Goal: Task Accomplishment & Management: Complete application form

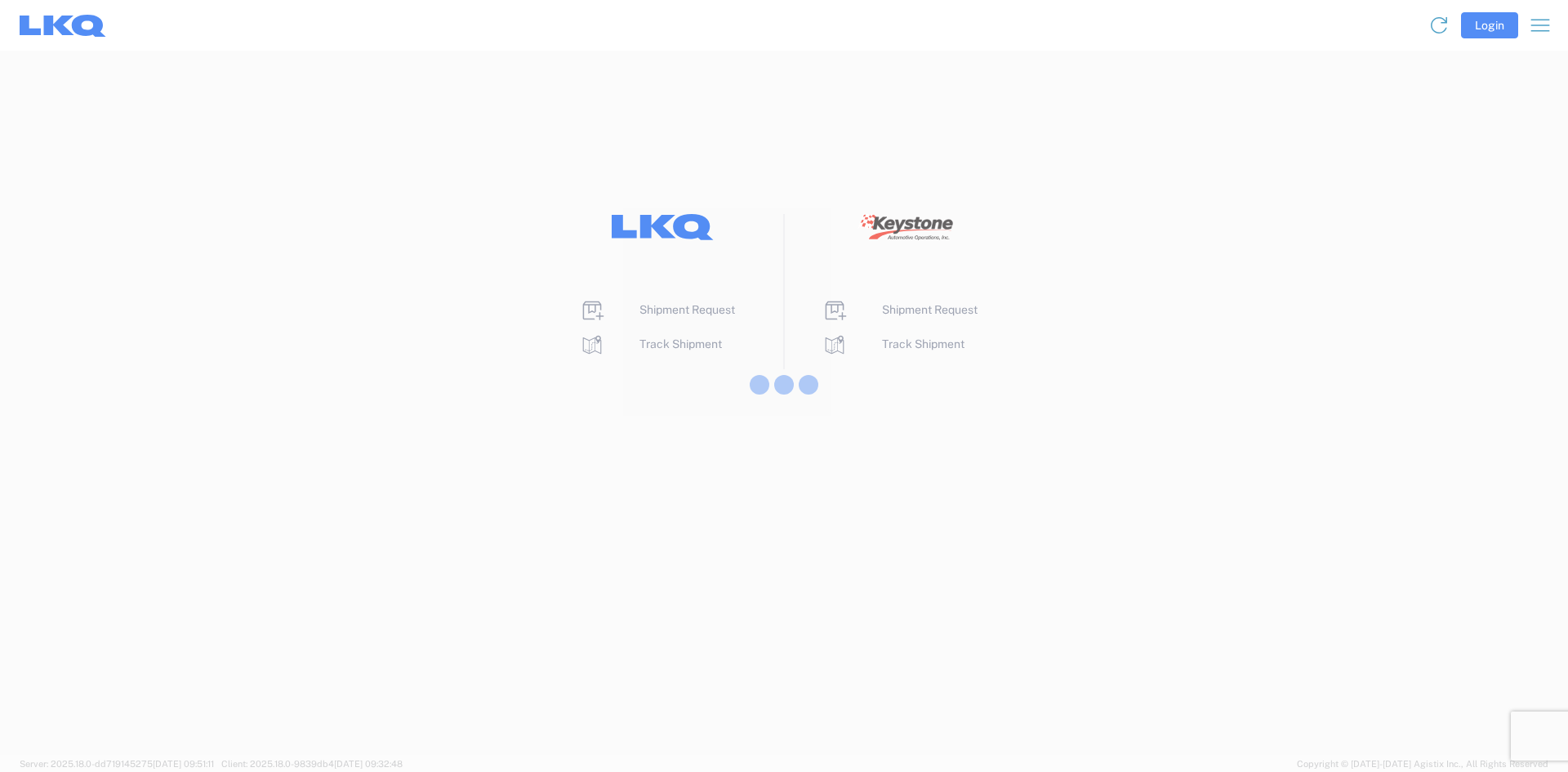
click at [694, 310] on div at bounding box center [784, 386] width 1568 height 772
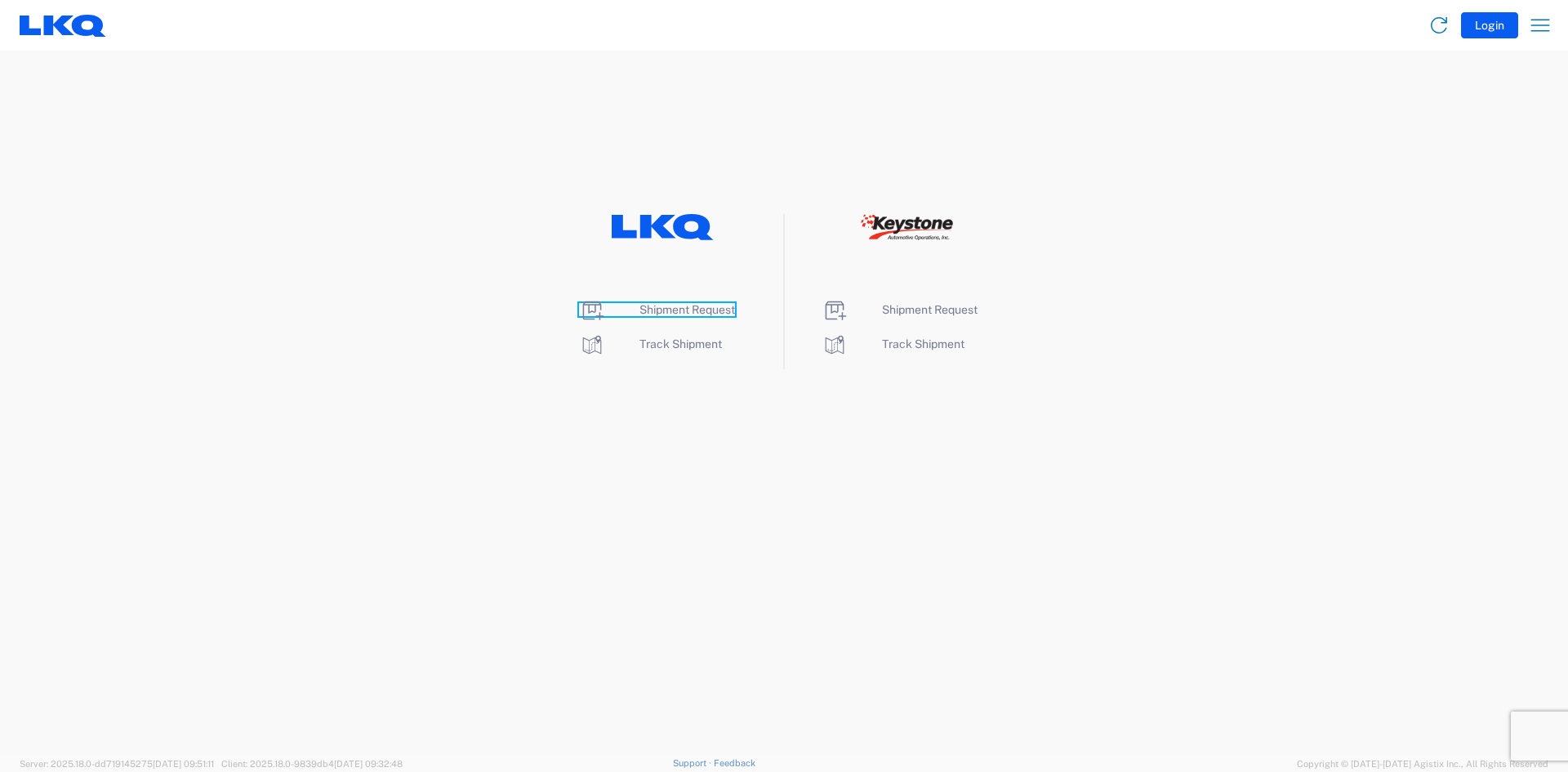
click at [671, 310] on span "Shipment Request" at bounding box center [687, 309] width 95 height 13
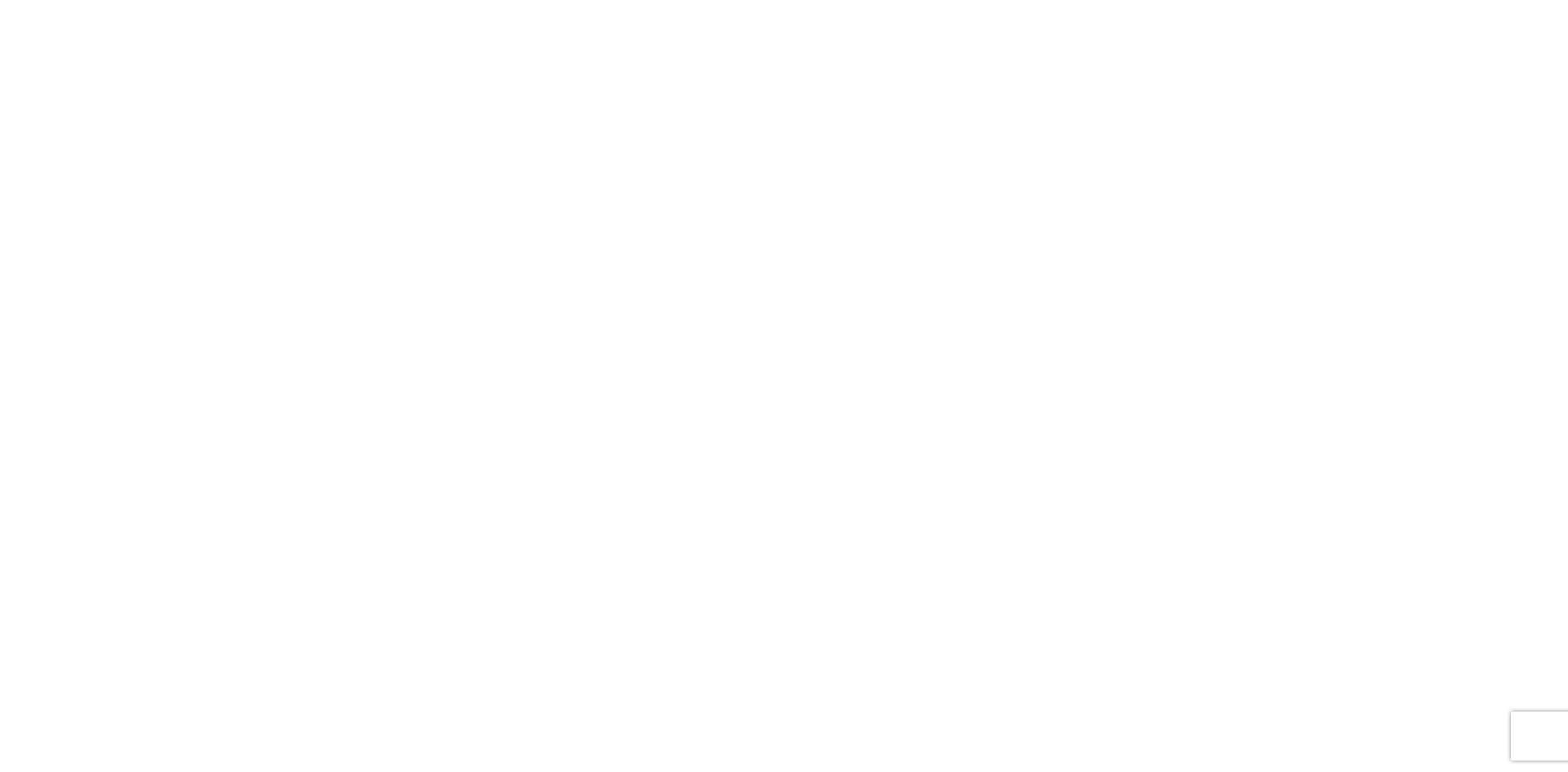
select select "FULL"
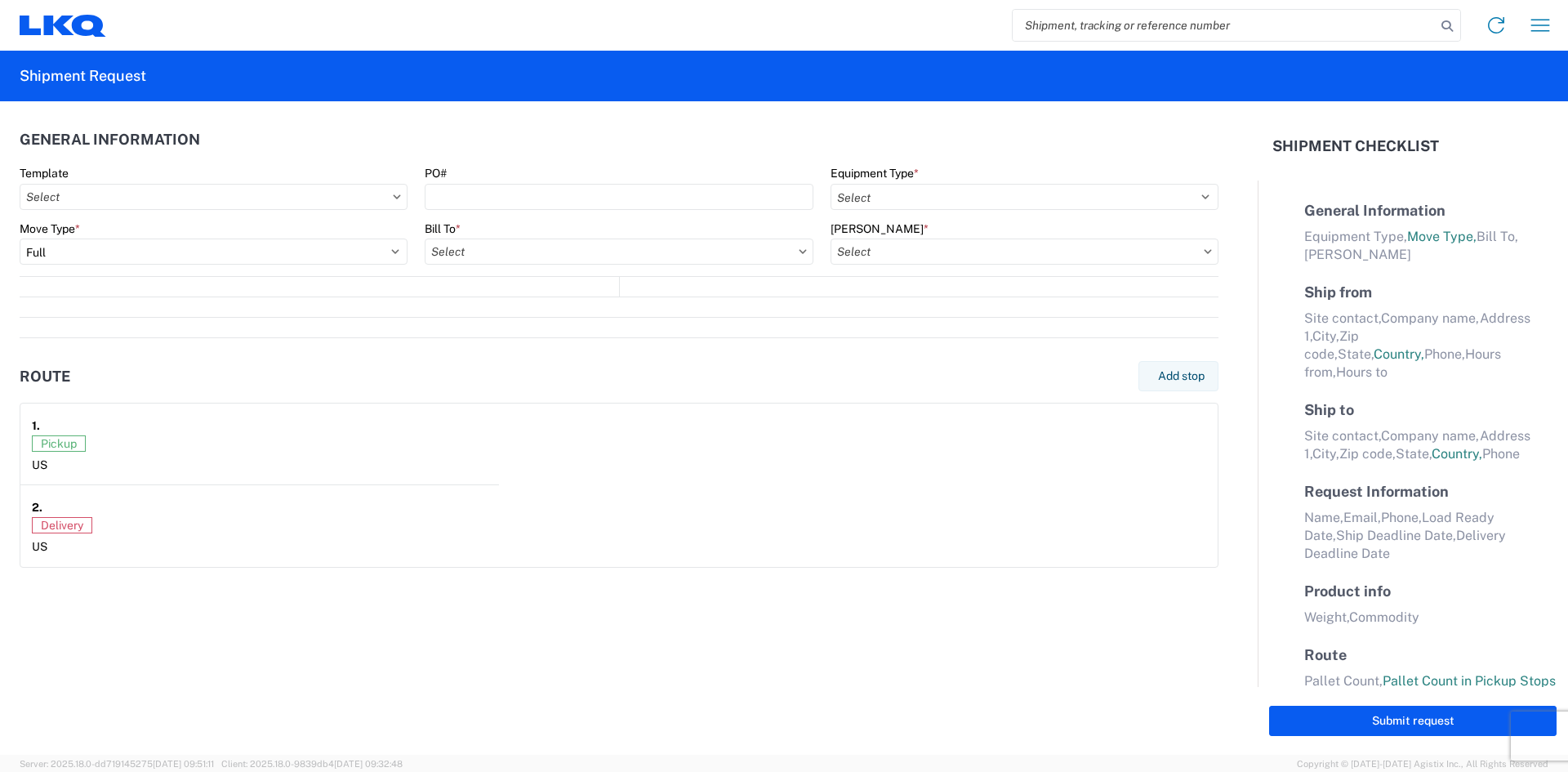
select select "LBS"
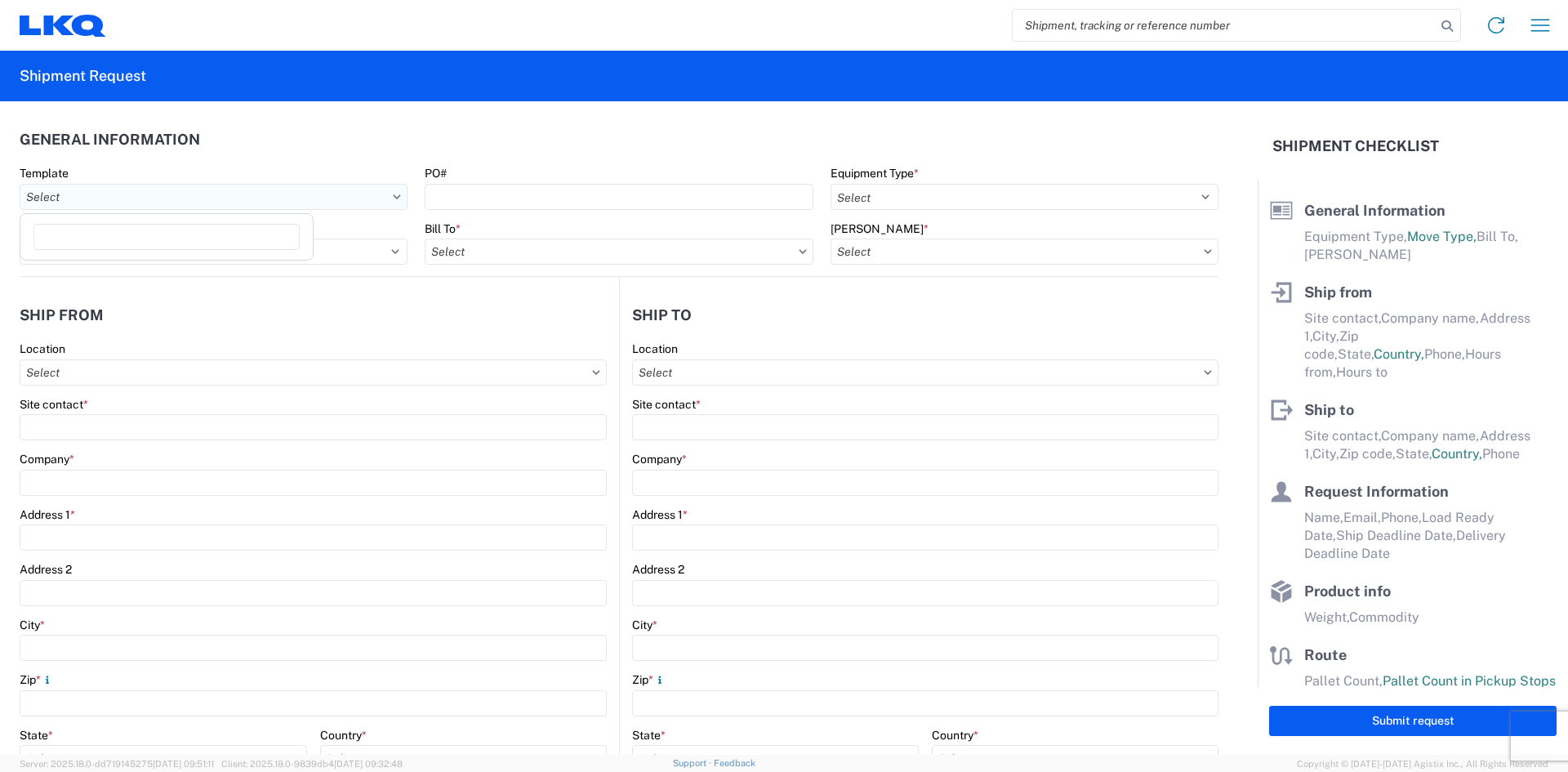
click at [133, 200] on input "Template" at bounding box center [213, 196] width 388 height 26
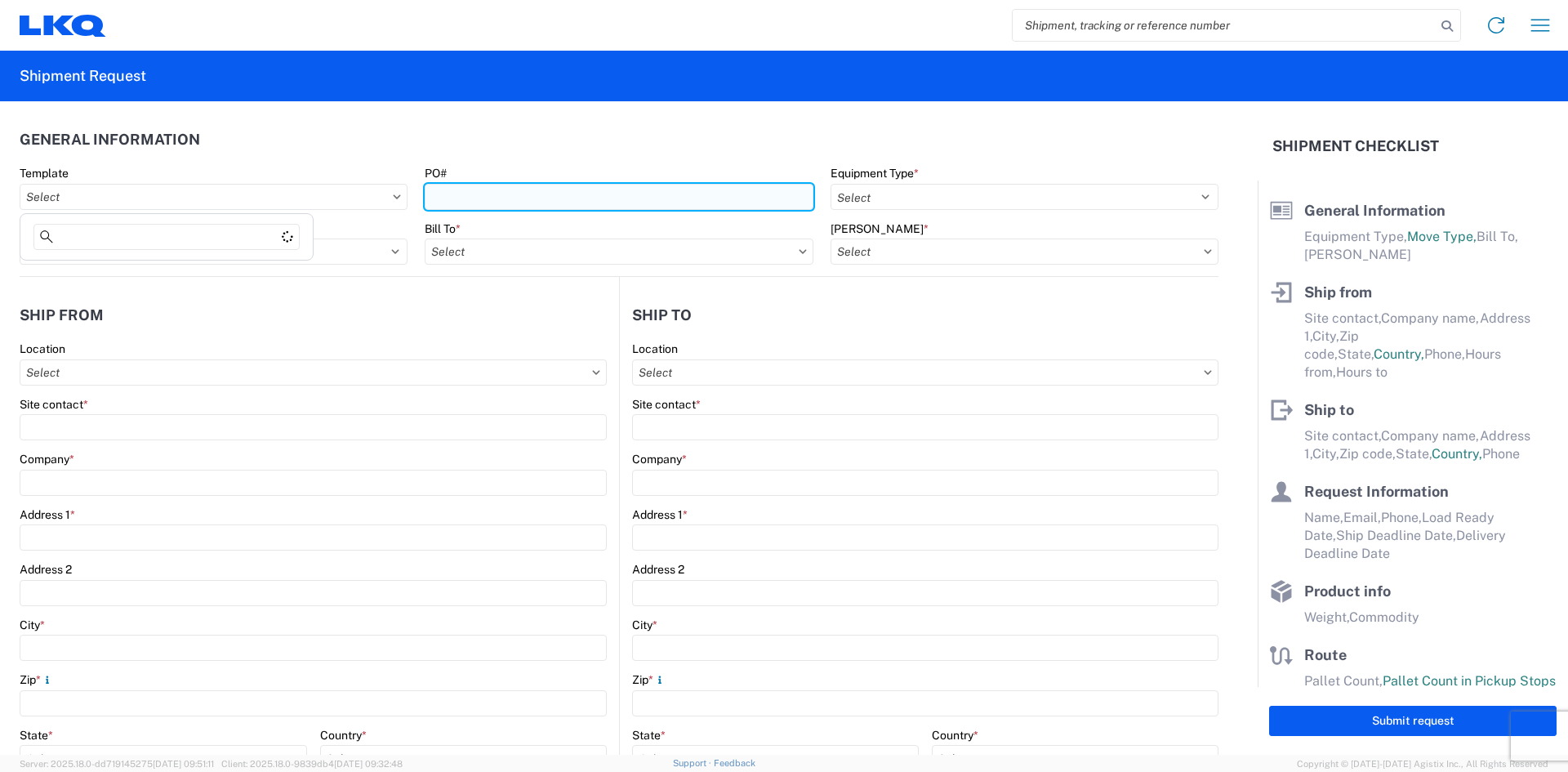
click at [465, 199] on input "PO#" at bounding box center [618, 196] width 388 height 26
type input "15829122025"
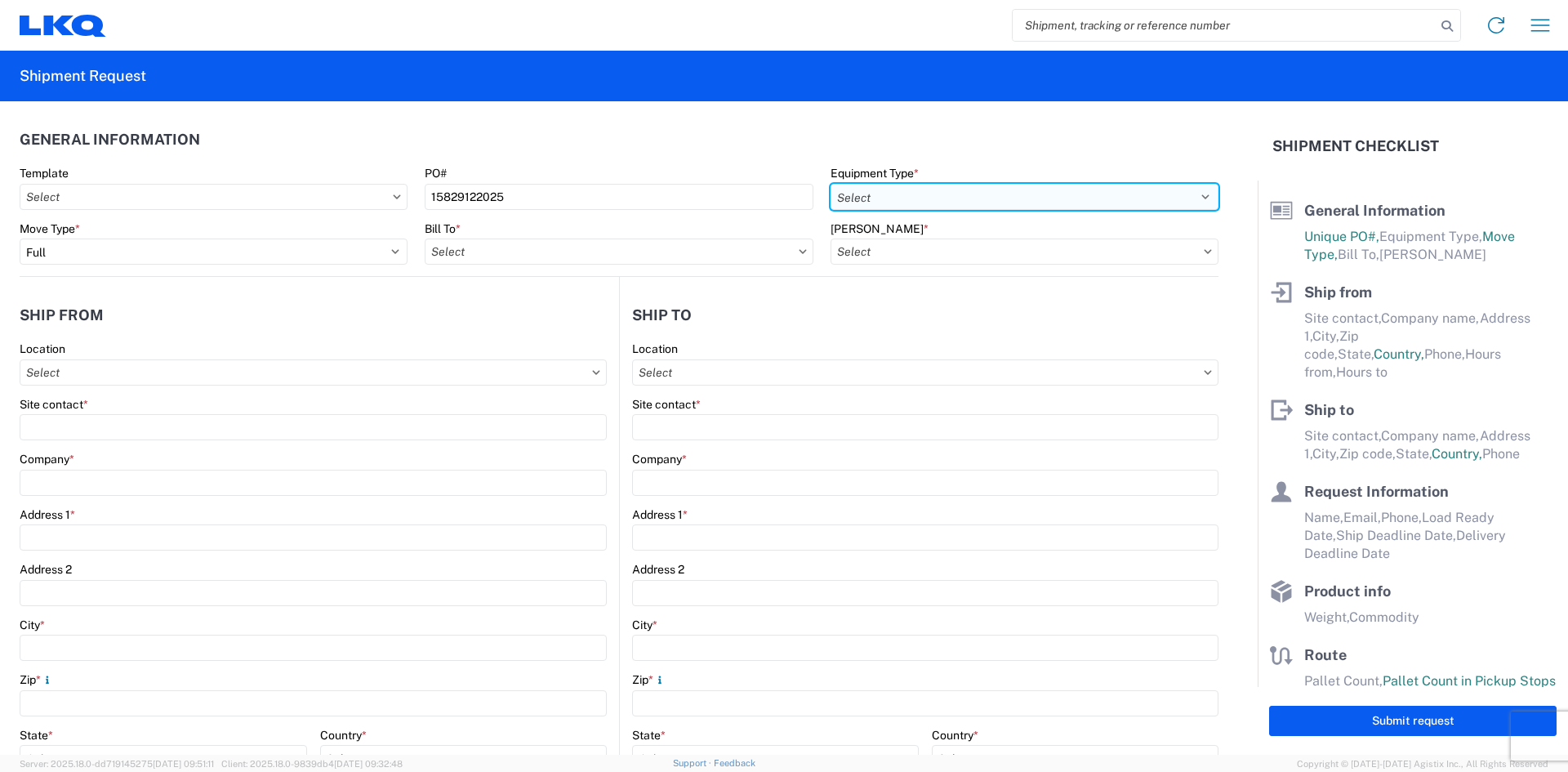
click at [880, 188] on select "Select 53’ Dry Van Flatbed Dropdeck (van) Lowboy (flatbed) Rail" at bounding box center [1024, 196] width 388 height 26
select select "STDV"
click at [831, 183] on select "Select 53’ Dry Van Flatbed Dropdeck (van) Lowboy (flatbed) Rail" at bounding box center [1024, 196] width 388 height 26
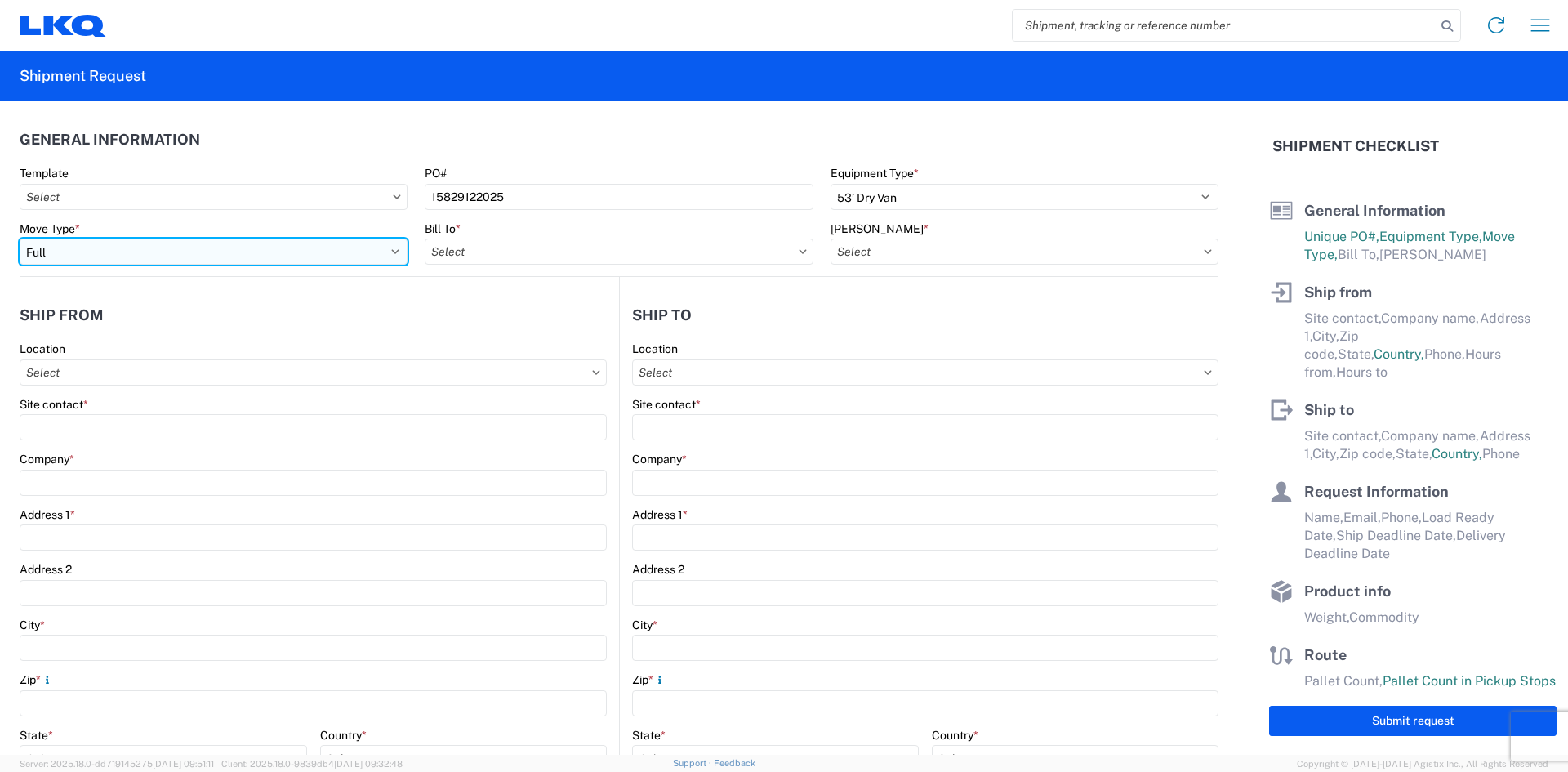
click at [243, 258] on select "Select Full Partial TL" at bounding box center [213, 251] width 388 height 26
click at [20, 238] on select "Select Full Partial TL" at bounding box center [213, 251] width 388 height 26
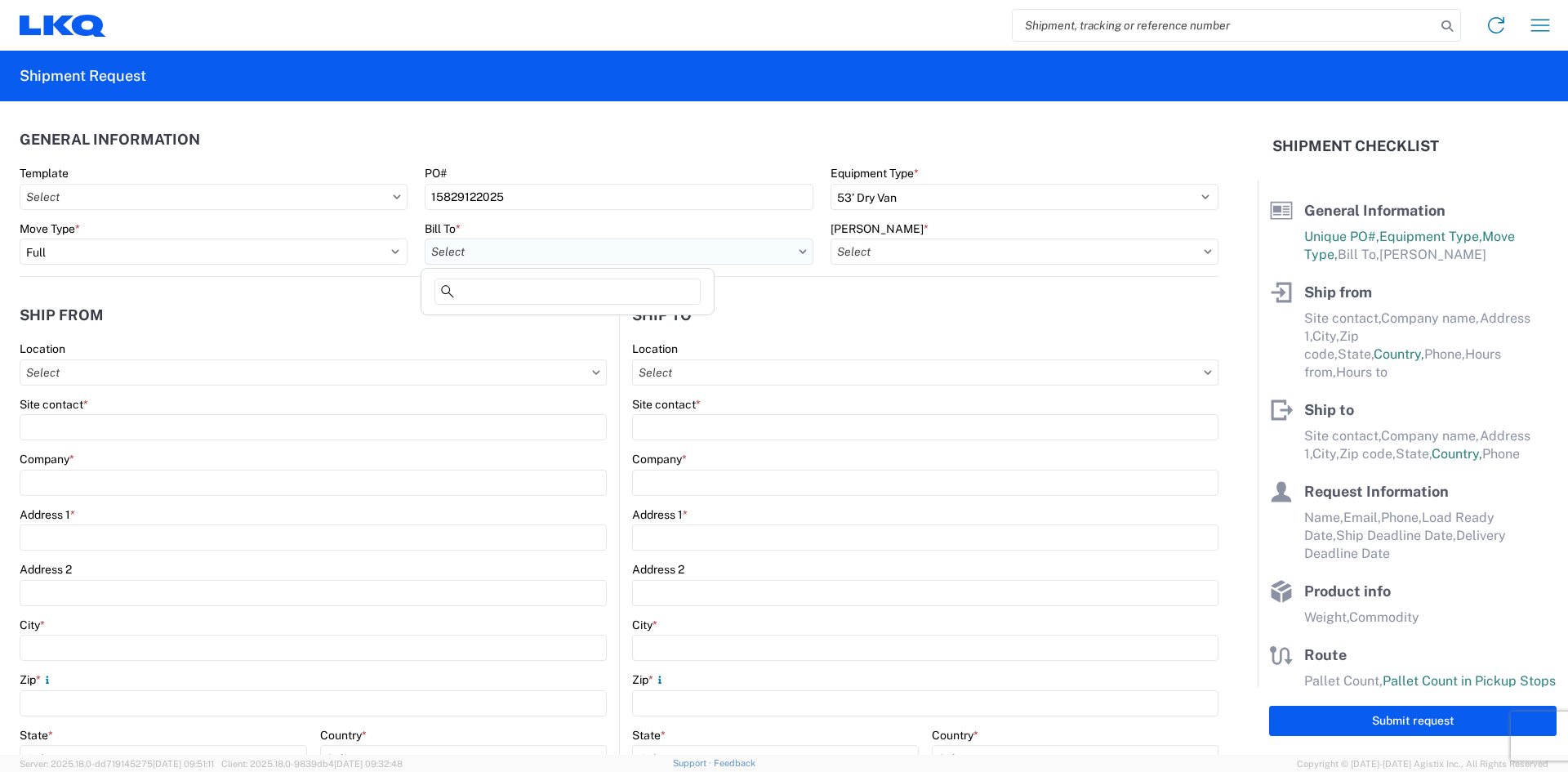
click at [464, 258] on input "Bill To *" at bounding box center [618, 251] width 388 height 26
type input "1760"
click at [521, 335] on div "1760 - LKQ Best Core" at bounding box center [567, 324] width 286 height 26
type input "1760 - LKQ Best Core"
click at [967, 252] on input "Bill Code *" at bounding box center [1024, 251] width 388 height 26
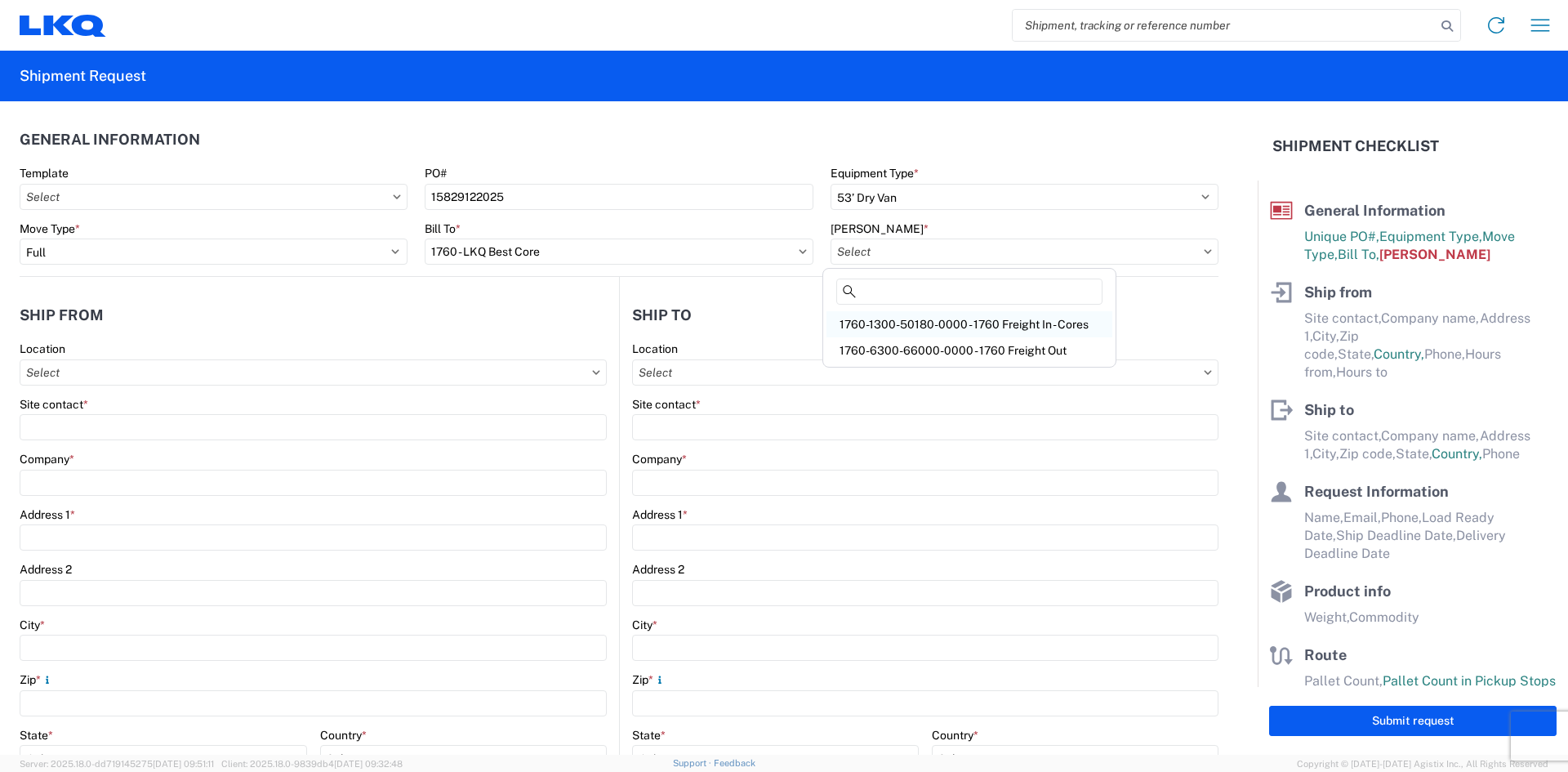
click at [919, 320] on div "1760-1300-50180-0000 - 1760 Freight In - Cores" at bounding box center [969, 324] width 286 height 26
type input "1760-1300-50180-0000 - 1760 Freight In - Cores"
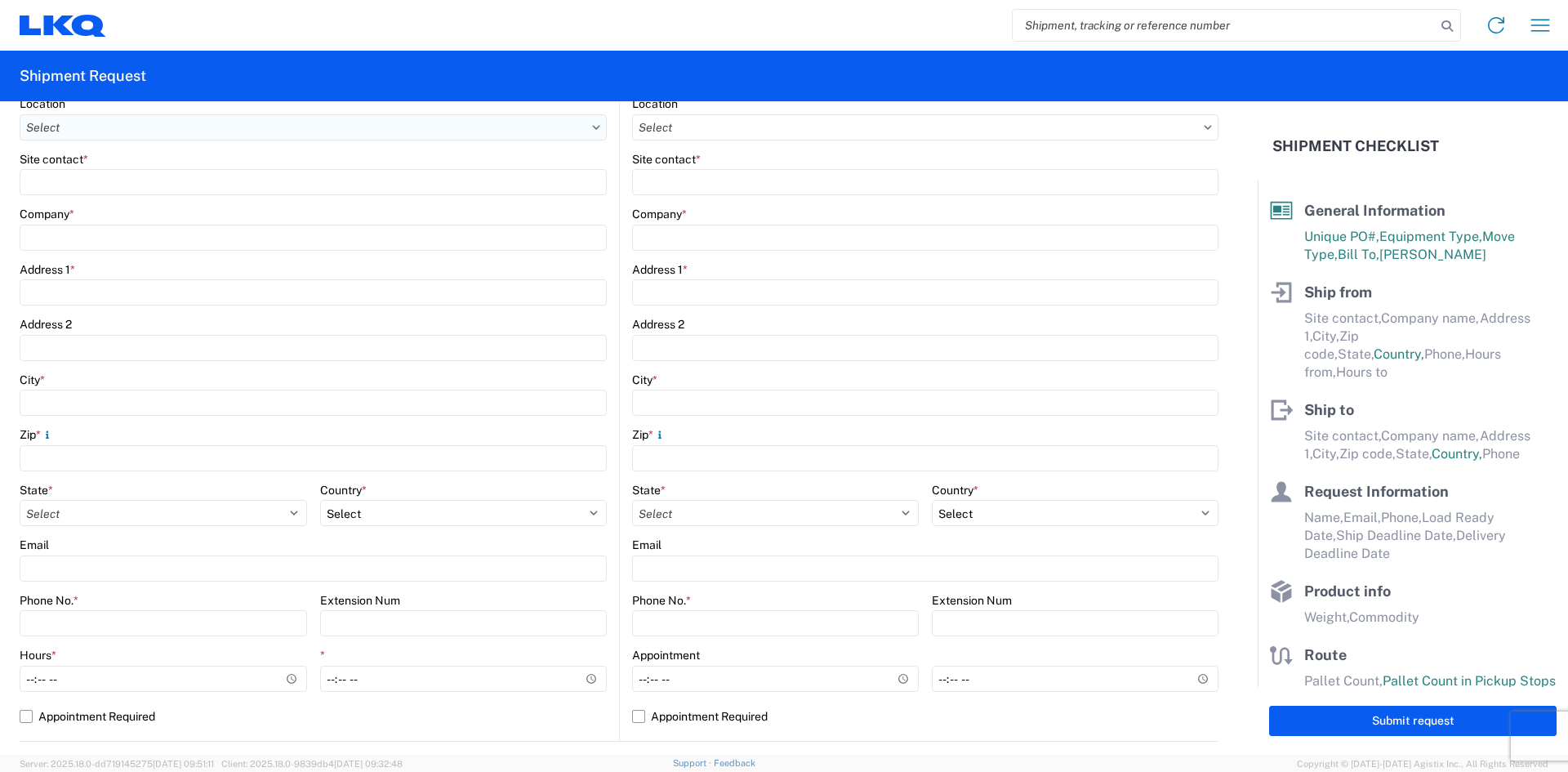
scroll to position [164, 0]
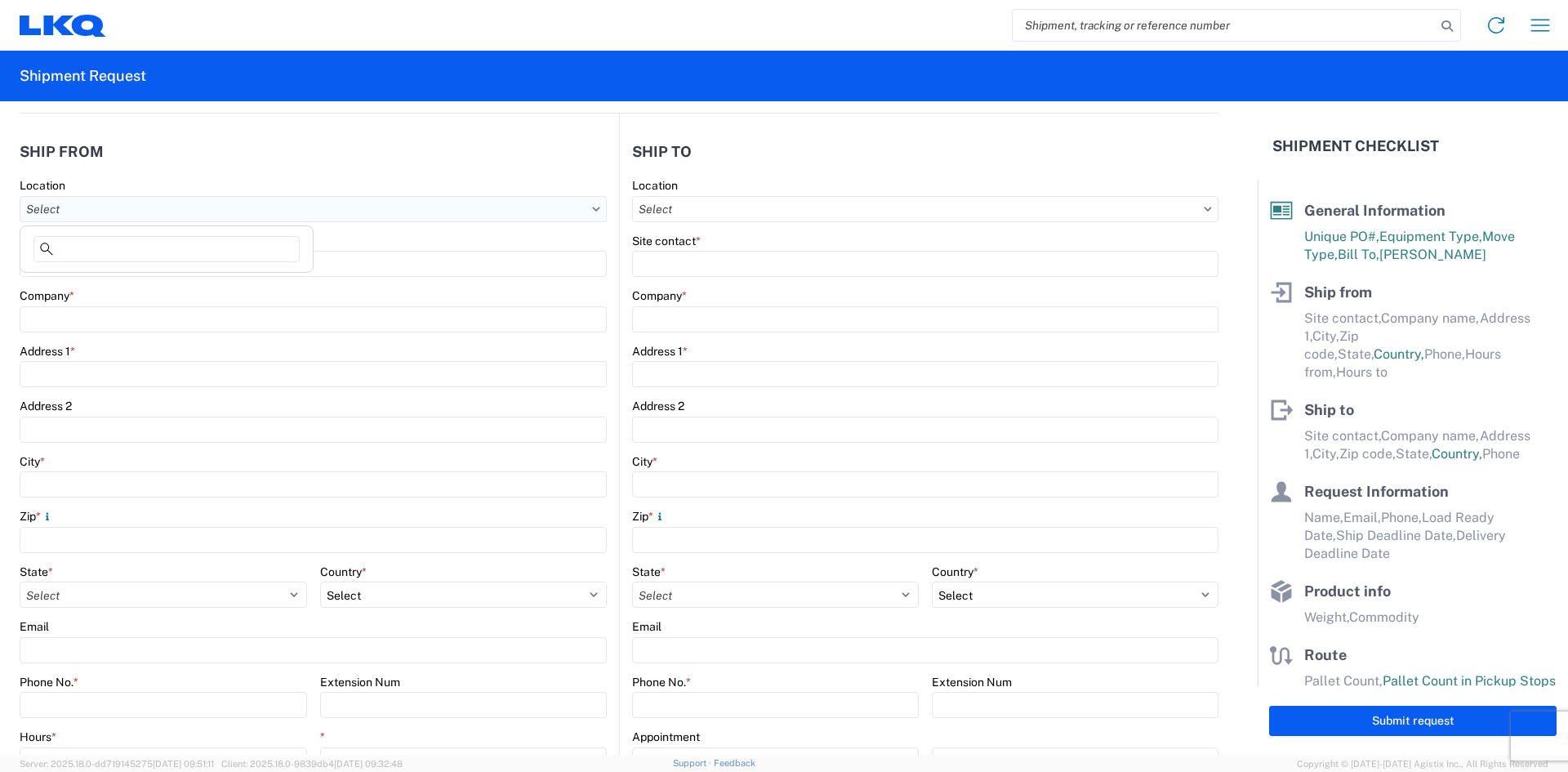
click at [76, 212] on input "Location" at bounding box center [313, 209] width 588 height 26
type input "1582"
click at [91, 285] on div "1582 - LKQ A-Reliable - U-Pull It South" at bounding box center [166, 282] width 286 height 26
type input "1582 - LKQ A-Reliable - U-Pull It South"
type input "LKQ Corporation"
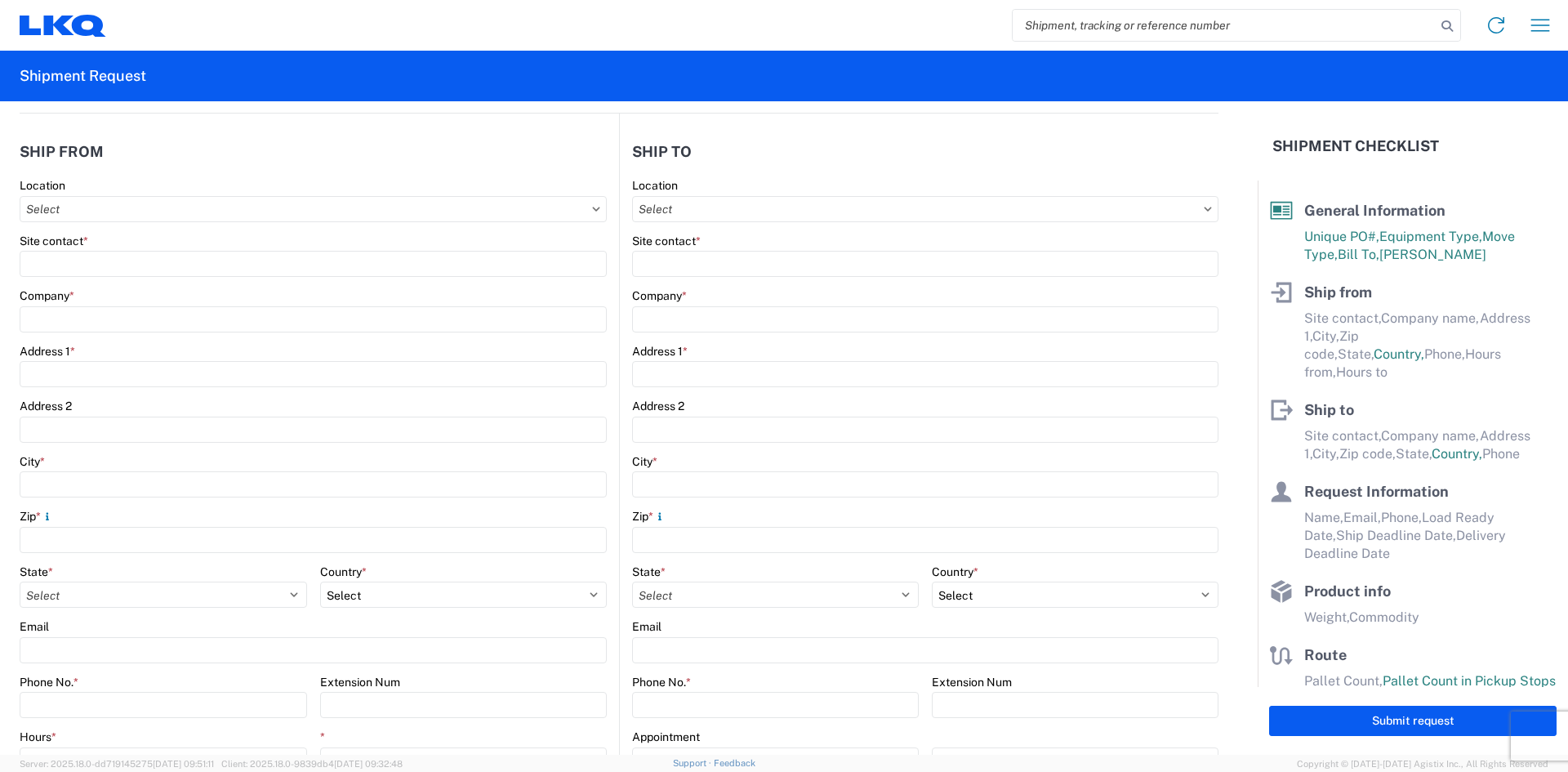
type input "2247 141st St"
type input "Blue Island"
type input "60406"
select select "IL"
select select "US"
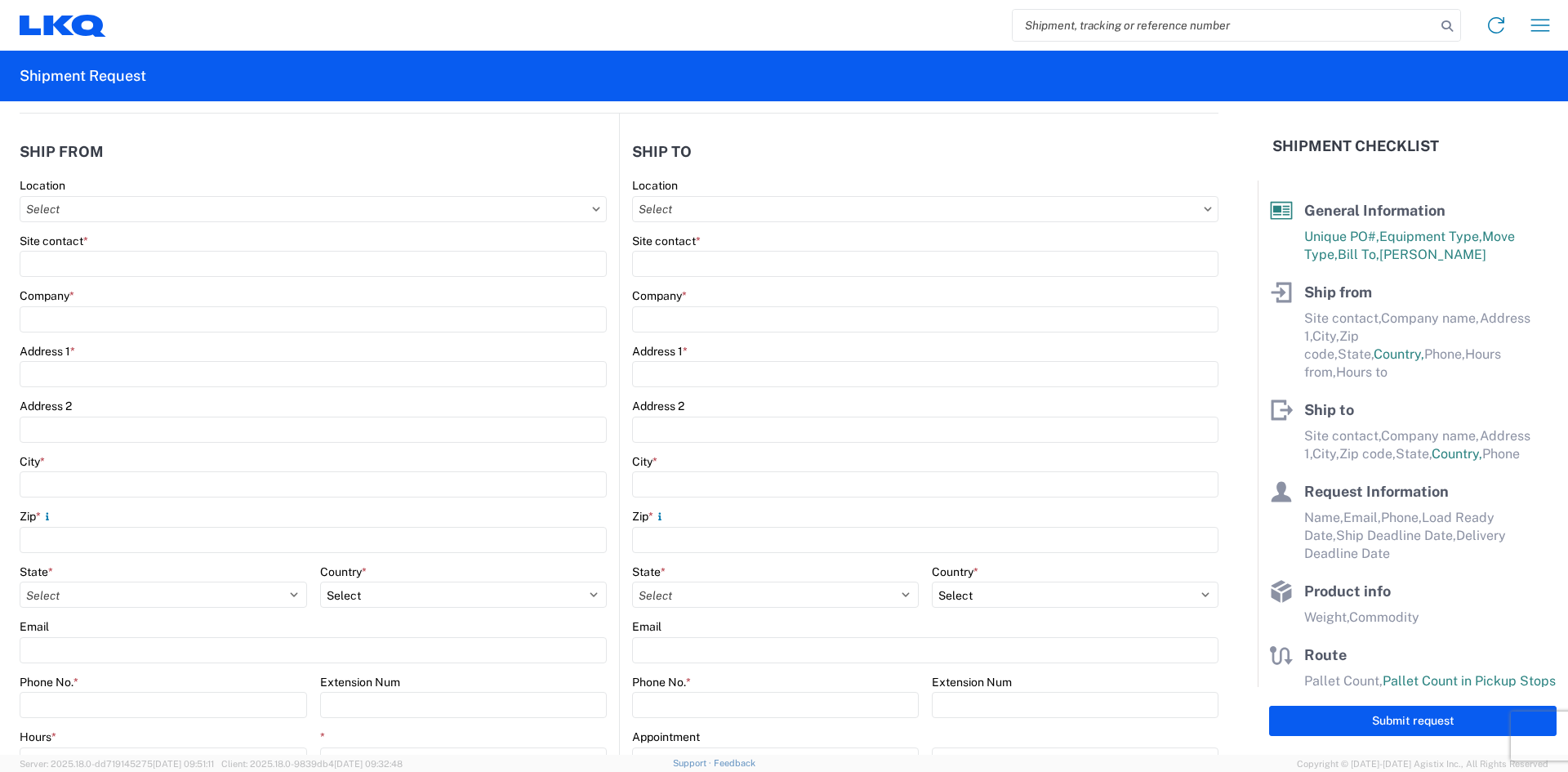
type input "06:00"
type input "16:00"
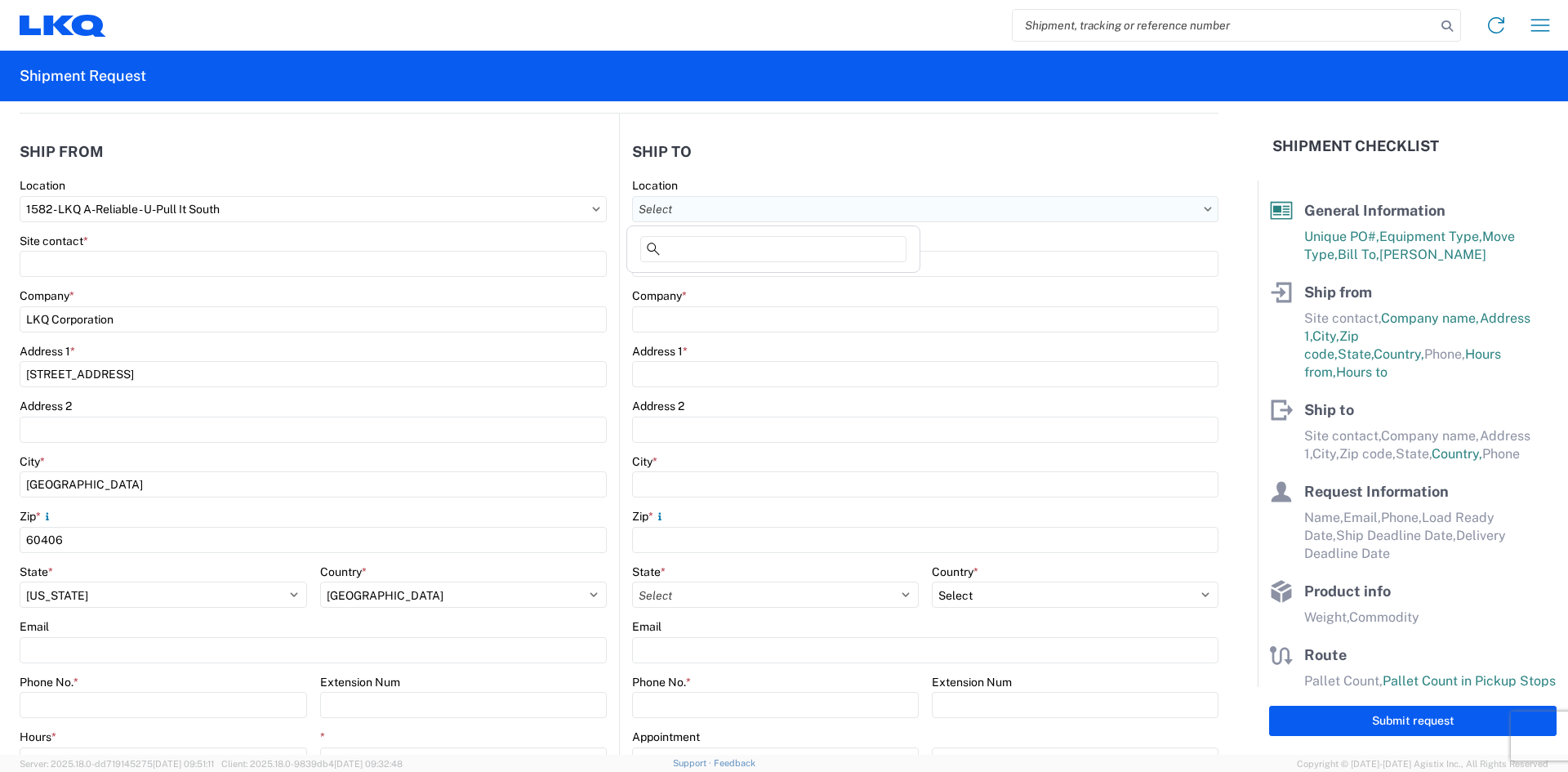
click at [702, 215] on input "Location" at bounding box center [925, 209] width 587 height 26
type input "1760"
click at [707, 279] on div "1760 - LKQ Best Core" at bounding box center [773, 282] width 286 height 26
type input "1760 - LKQ Best Core"
type input "LKQ Corporation"
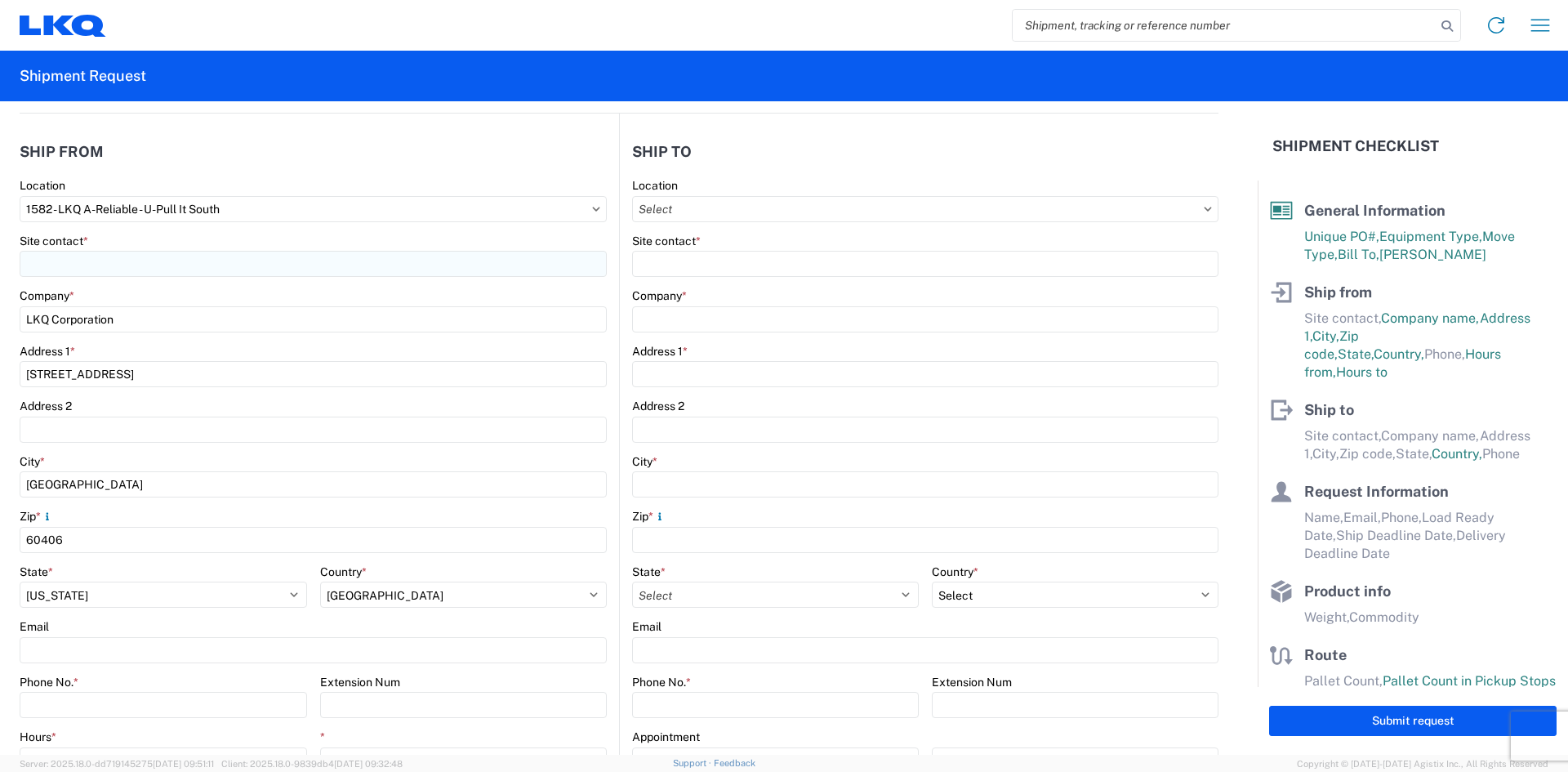
type input "1710 W Mount Houston Rd"
type input "Houston"
type input "77038"
select select "US"
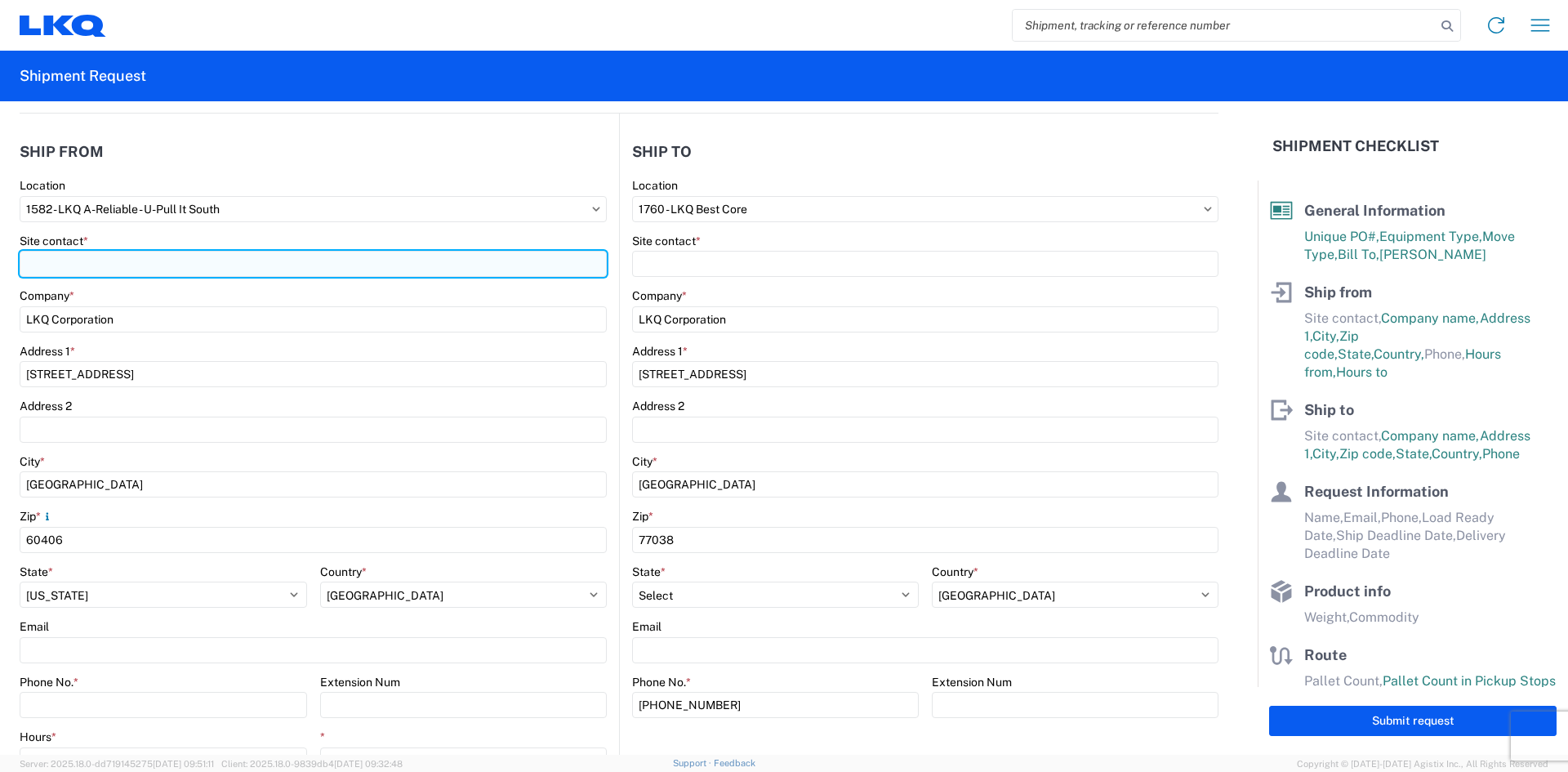
click at [168, 264] on input "Site contact *" at bounding box center [313, 264] width 588 height 26
click at [144, 266] on input "Rich Aichele" at bounding box center [313, 264] width 588 height 26
click at [134, 263] on input "Rich Aichelele" at bounding box center [313, 264] width 588 height 26
type input "Rich Aichele"
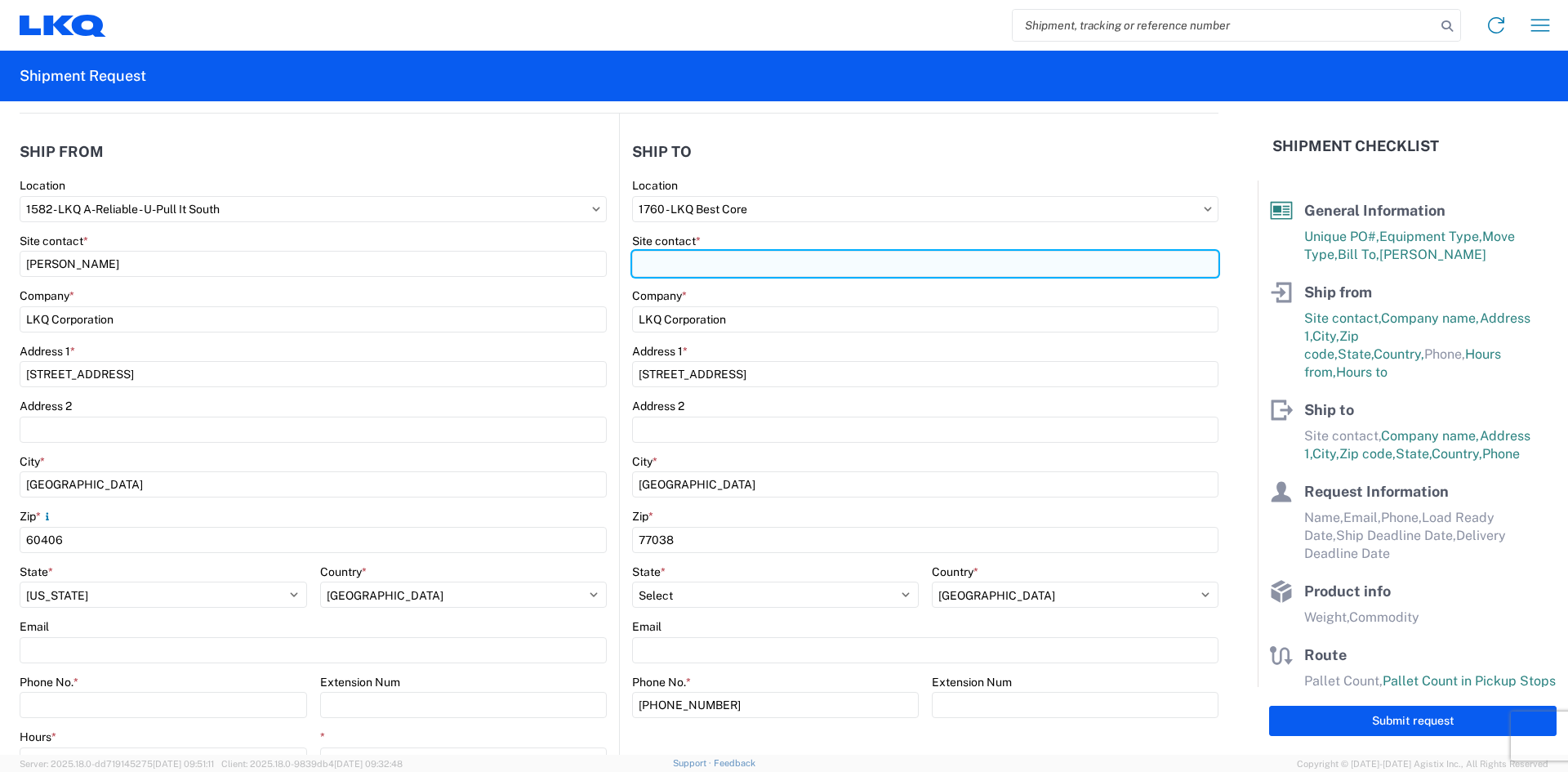
click at [662, 270] on input "Site contact *" at bounding box center [925, 264] width 587 height 26
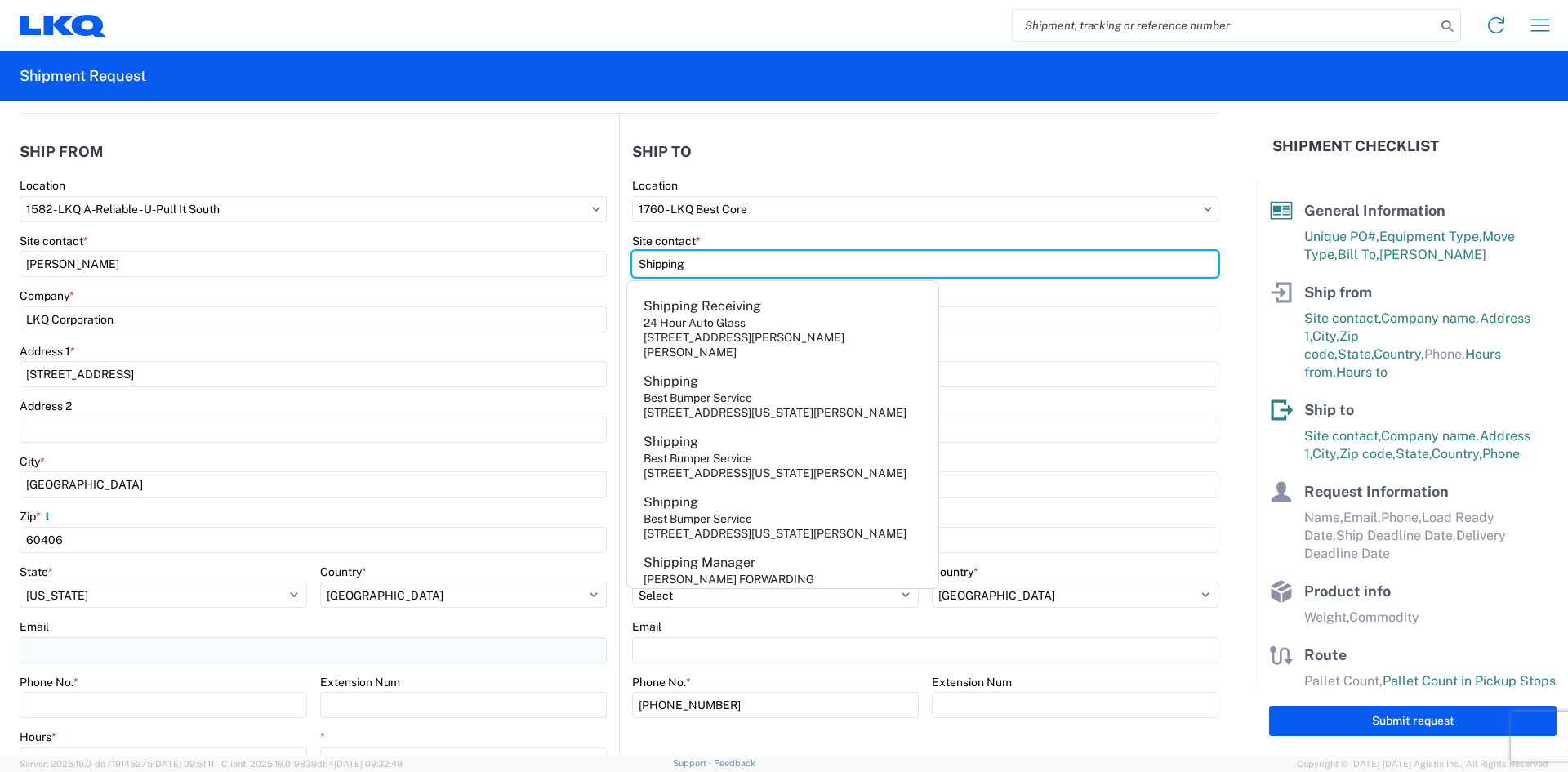
type input "Shipping"
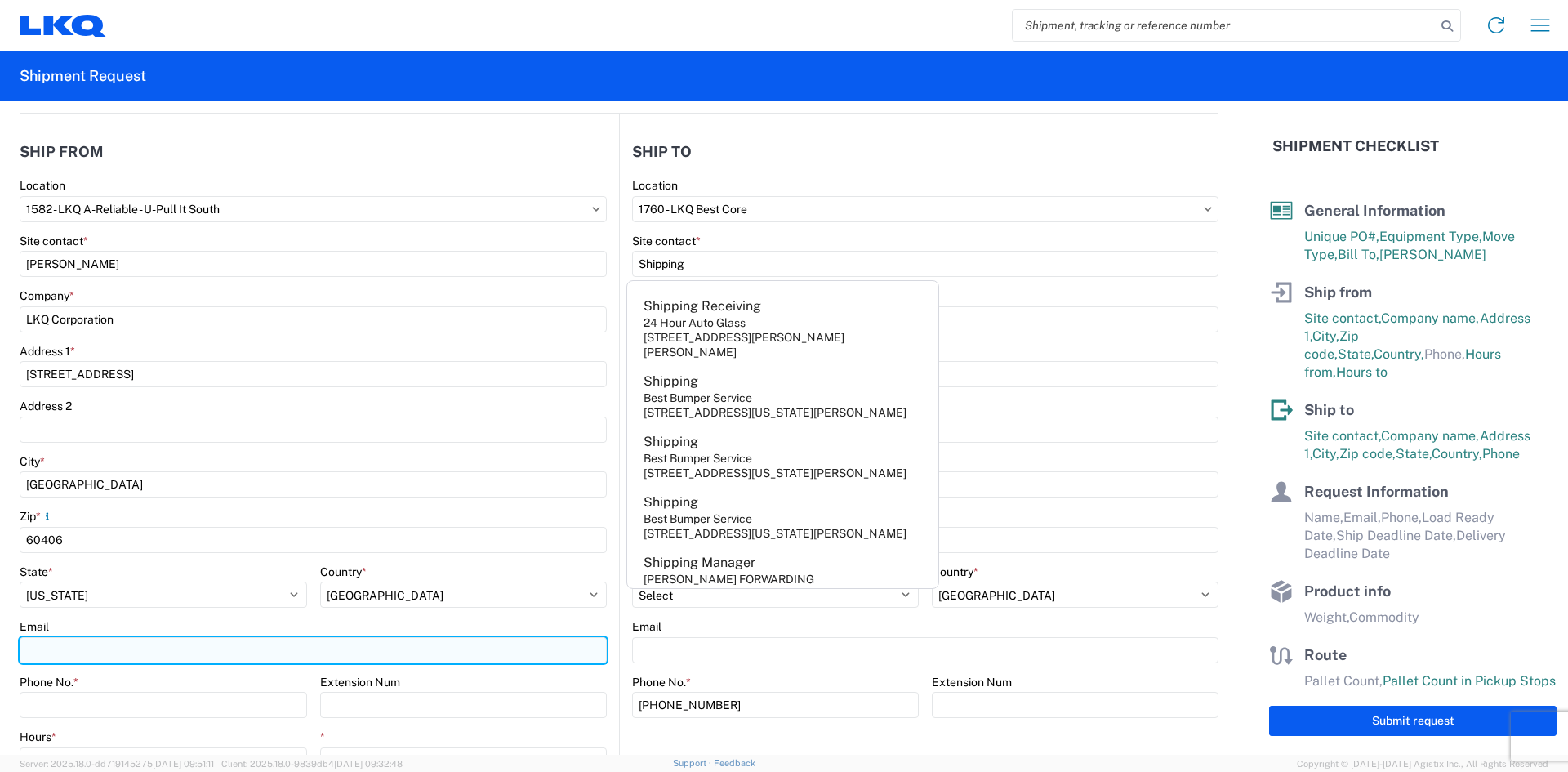
click at [98, 648] on input "Email" at bounding box center [313, 649] width 588 height 26
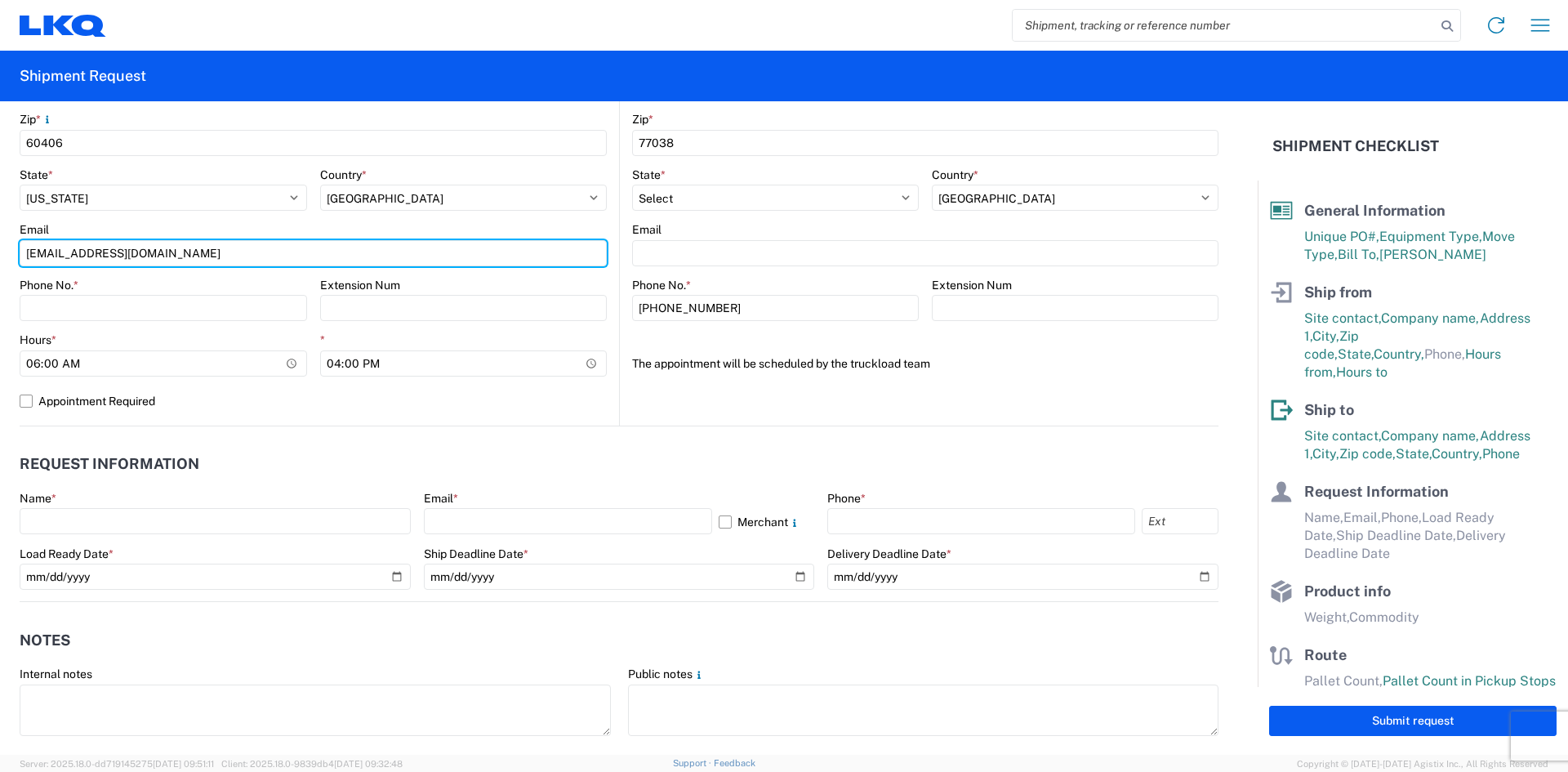
scroll to position [653, 0]
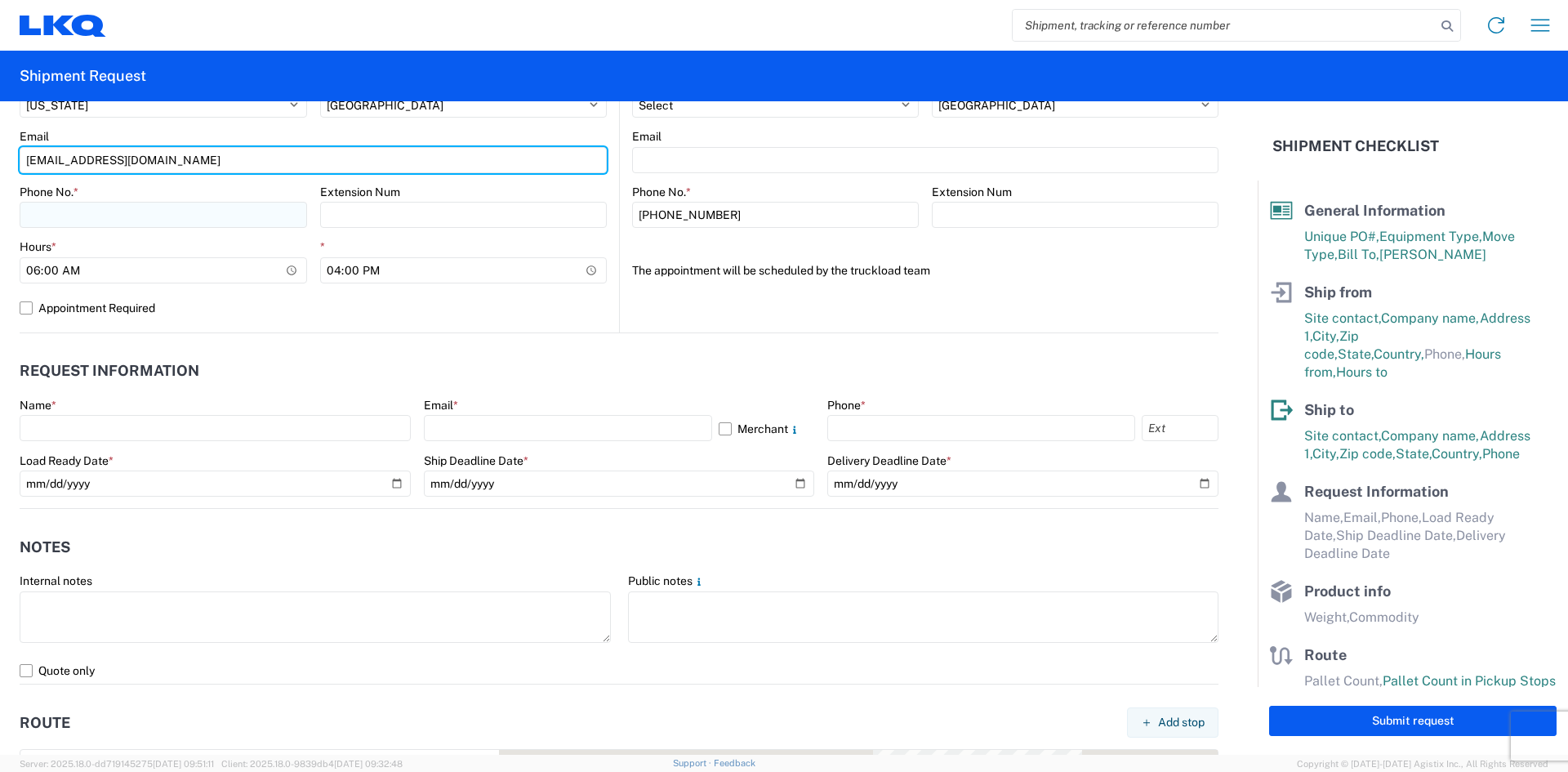
type input "rjaichele@lkqcorp.com"
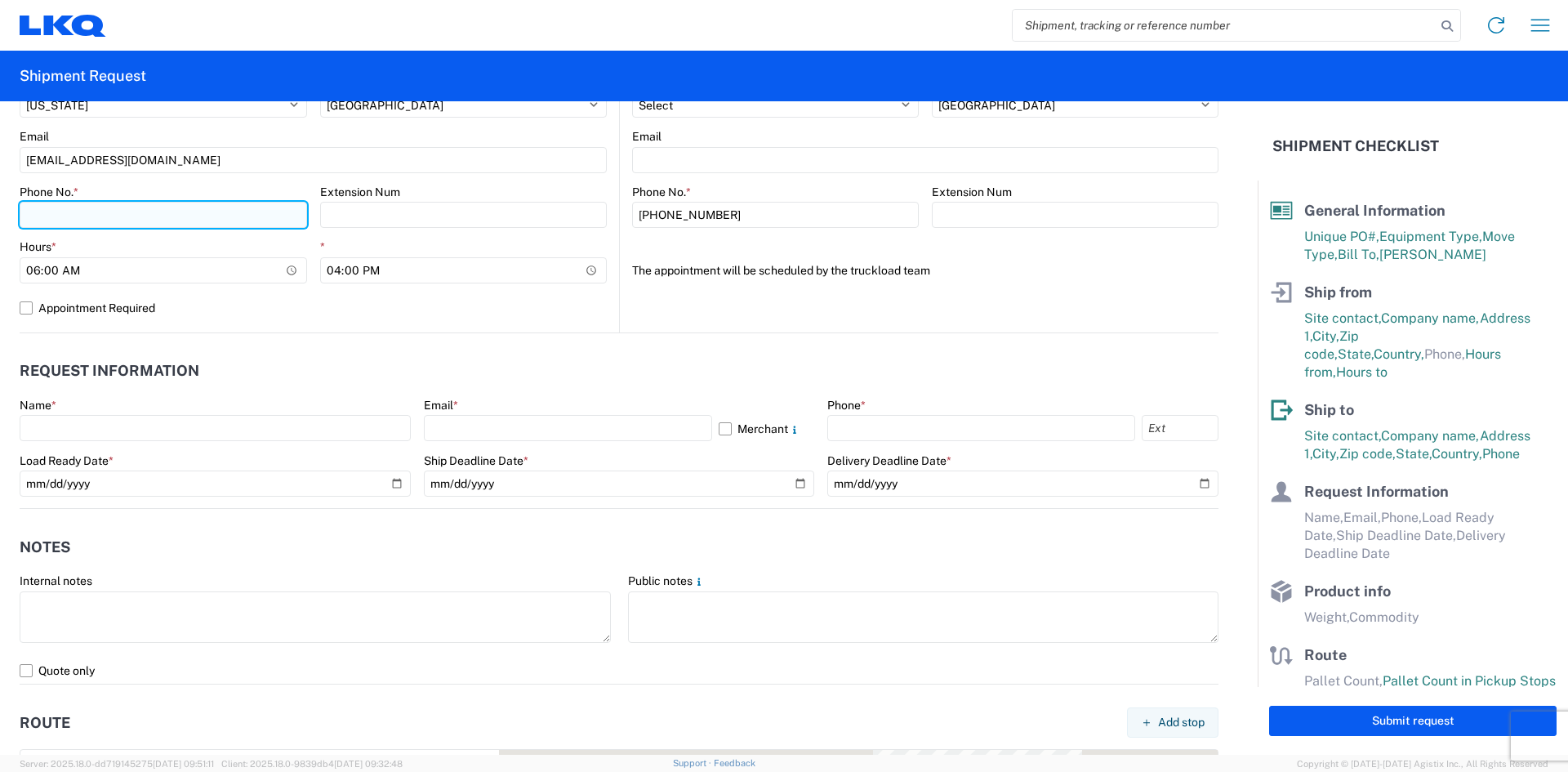
click at [61, 219] on input "Phone No. *" at bounding box center [163, 215] width 287 height 26
type input "7083785878"
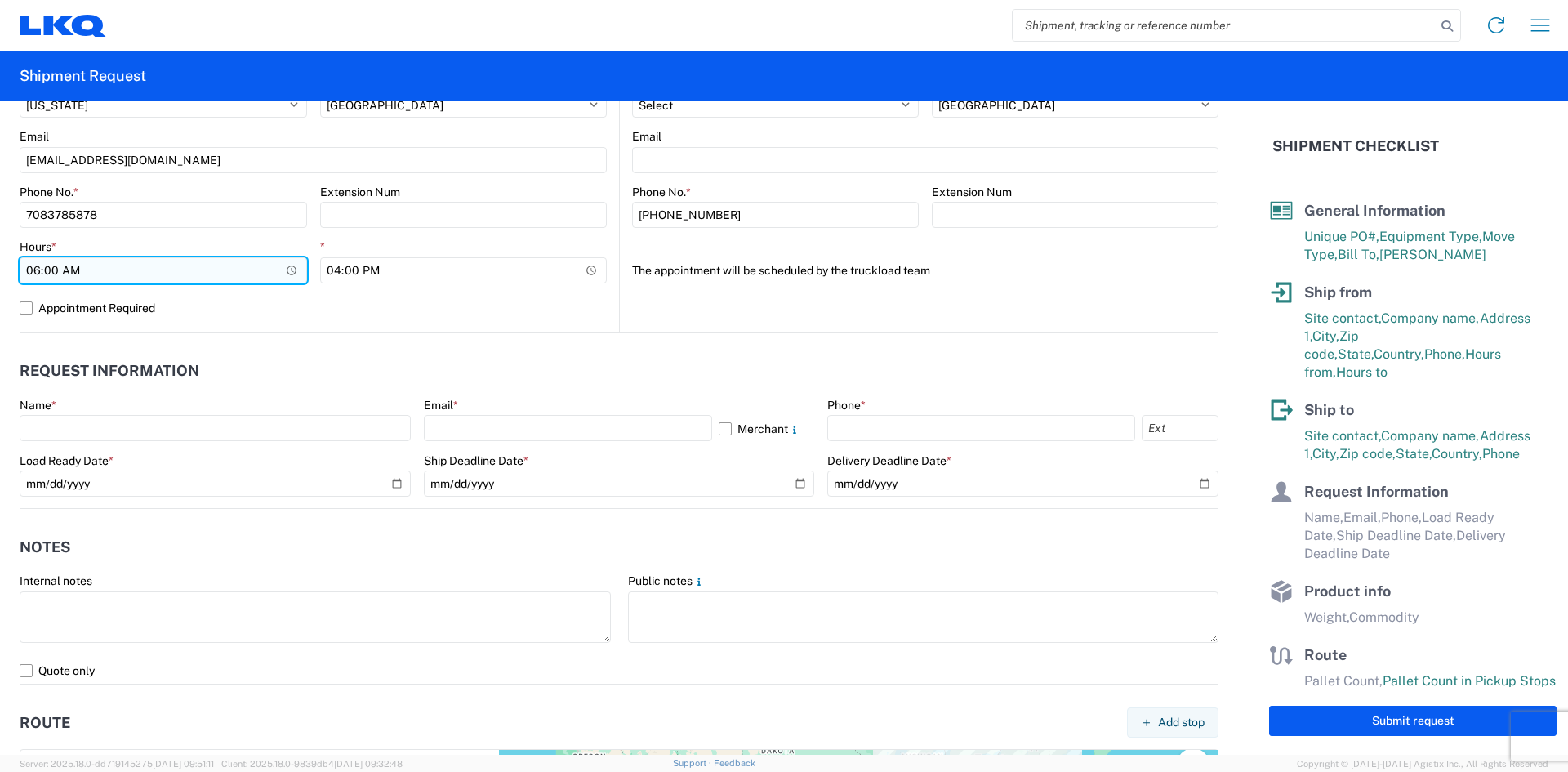
click at [38, 269] on input "06:00" at bounding box center [163, 270] width 287 height 26
type input "08:00"
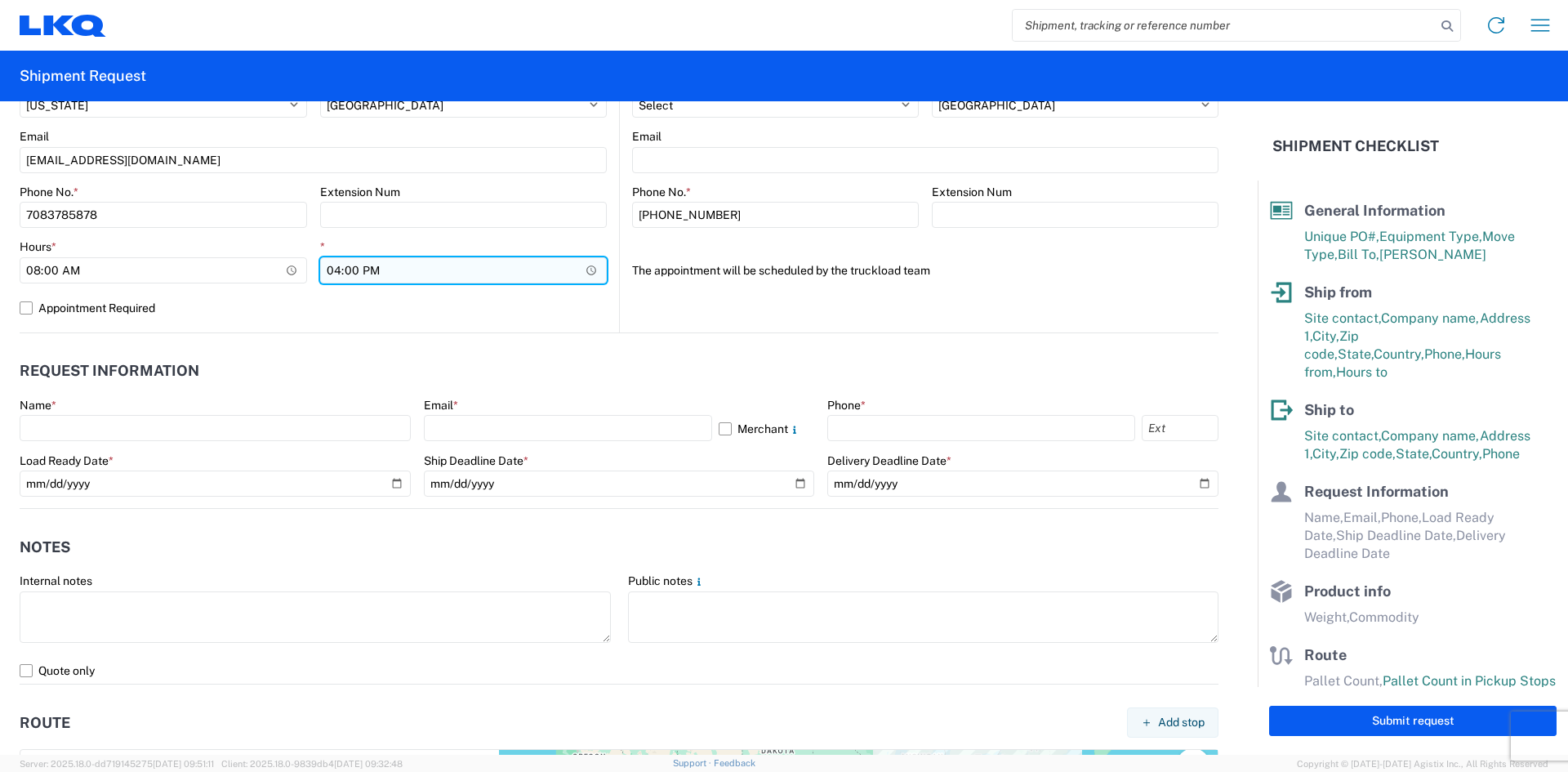
click at [338, 268] on input "16:00" at bounding box center [463, 270] width 287 height 26
type input "15:00"
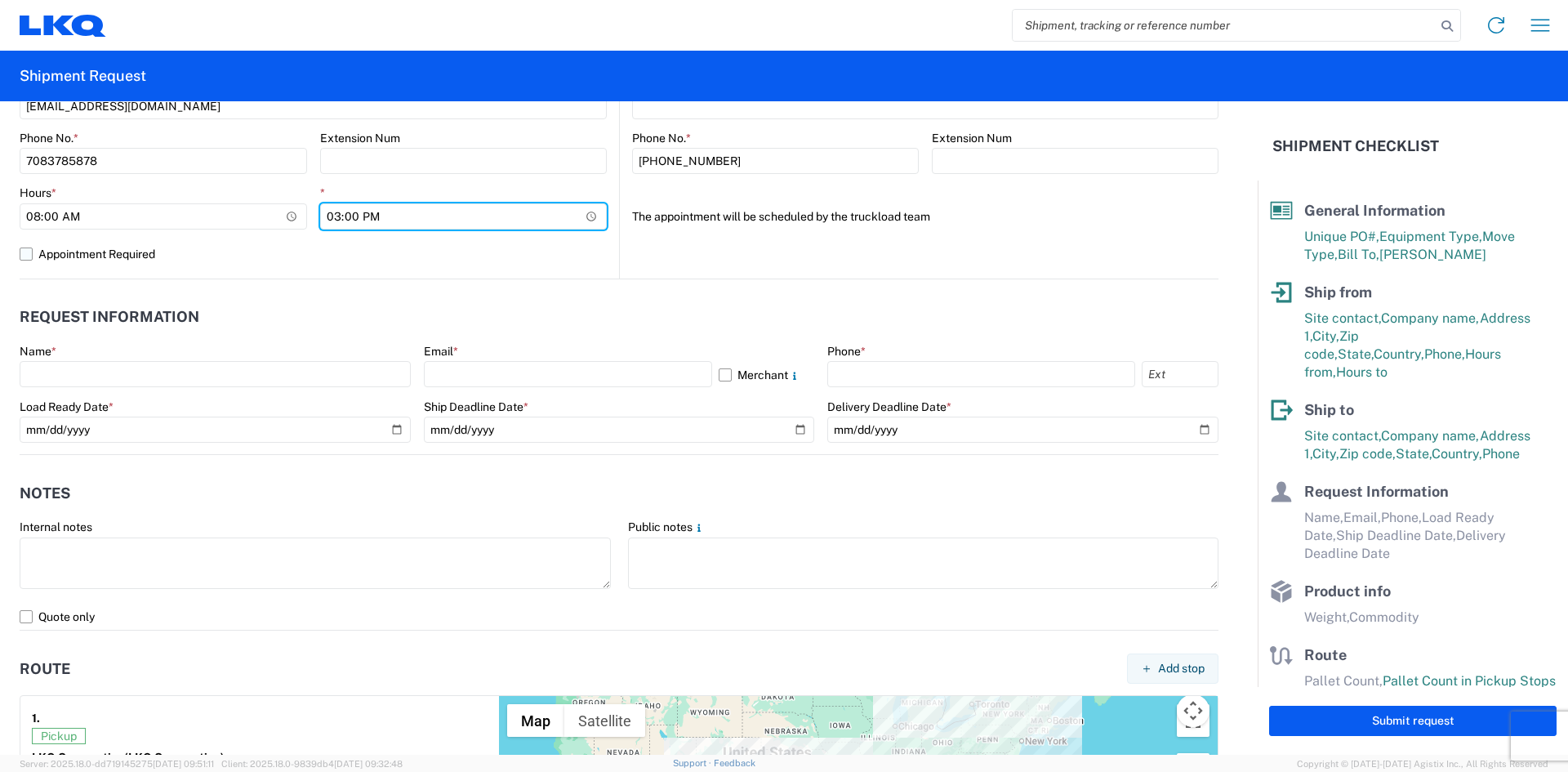
scroll to position [735, 0]
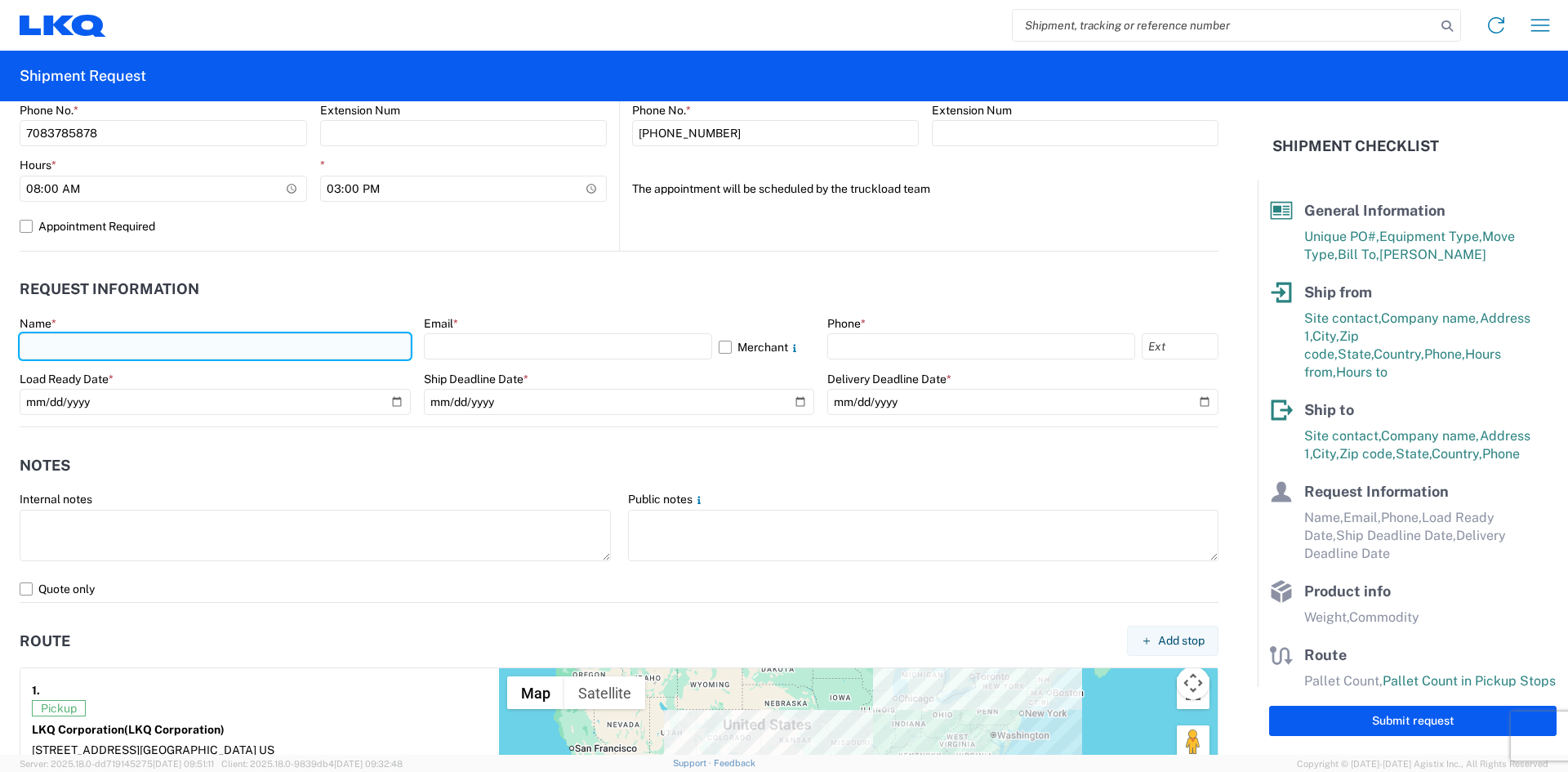
click at [99, 342] on input "text" at bounding box center [215, 346] width 392 height 26
type input "Rich Aichele"
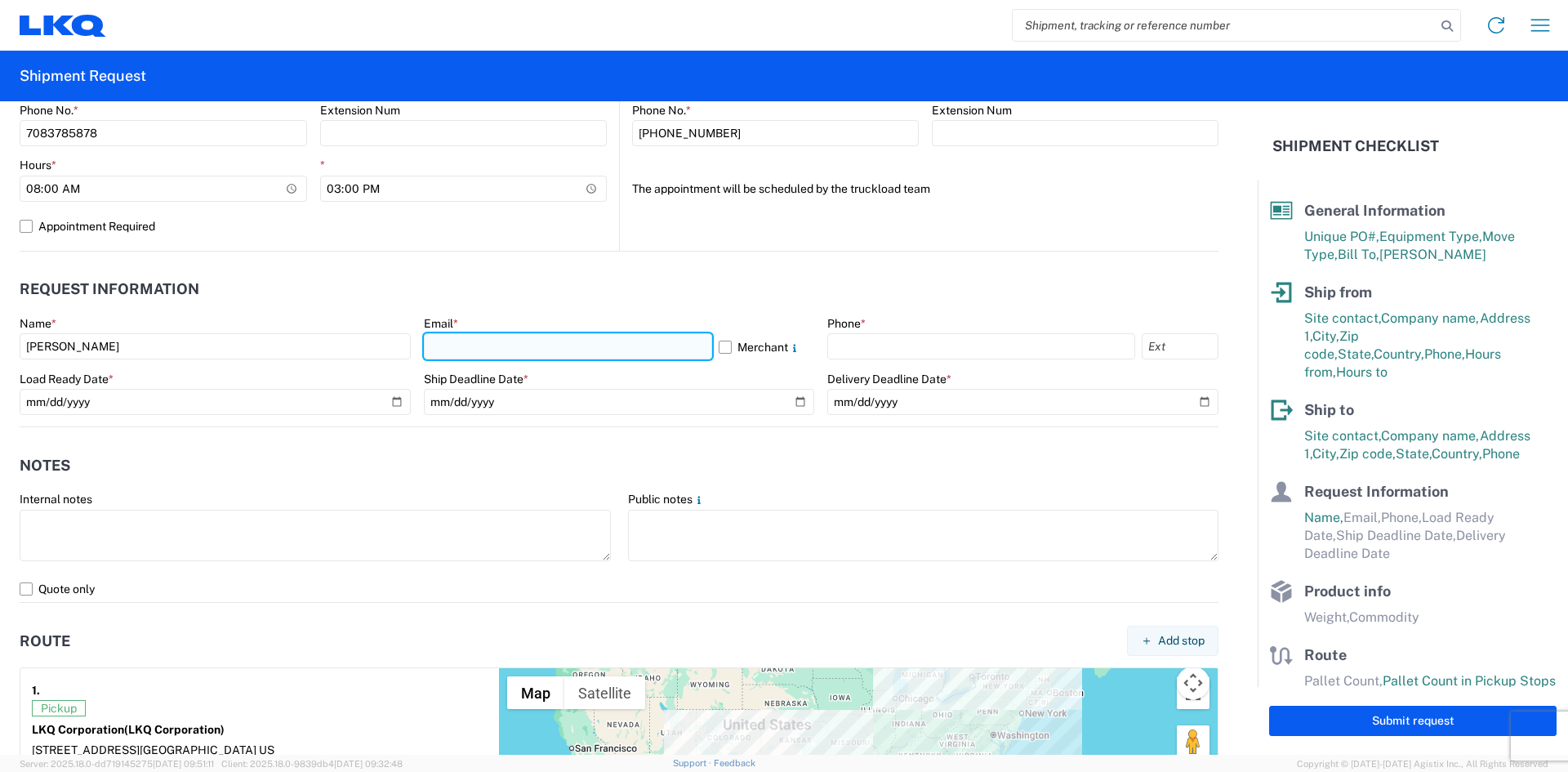
click at [466, 342] on input "text" at bounding box center [568, 346] width 288 height 26
type input "rjaichele@lkqcorp.com"
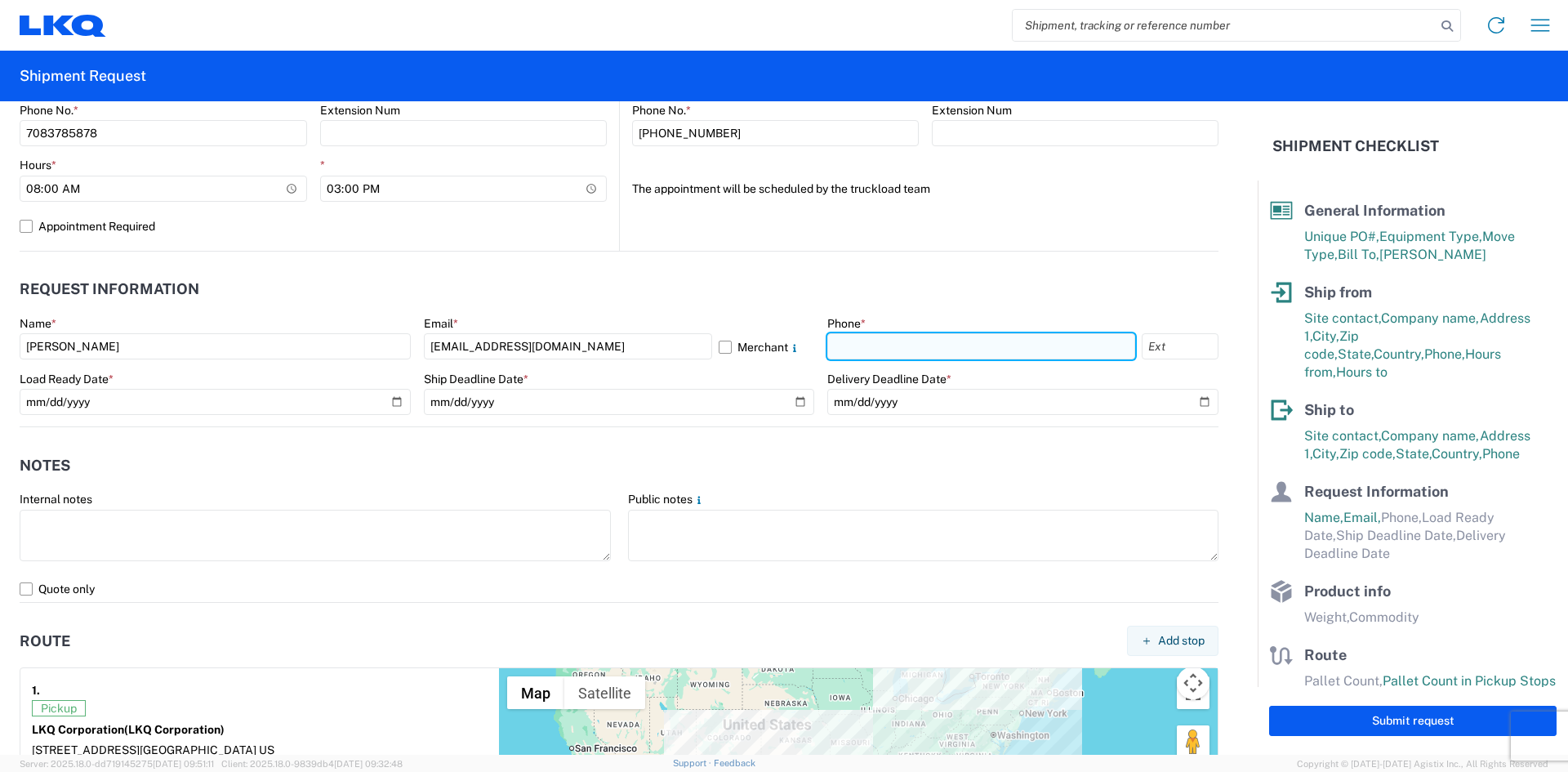
click at [895, 348] on input "text" at bounding box center [981, 346] width 308 height 26
type input "7083785878"
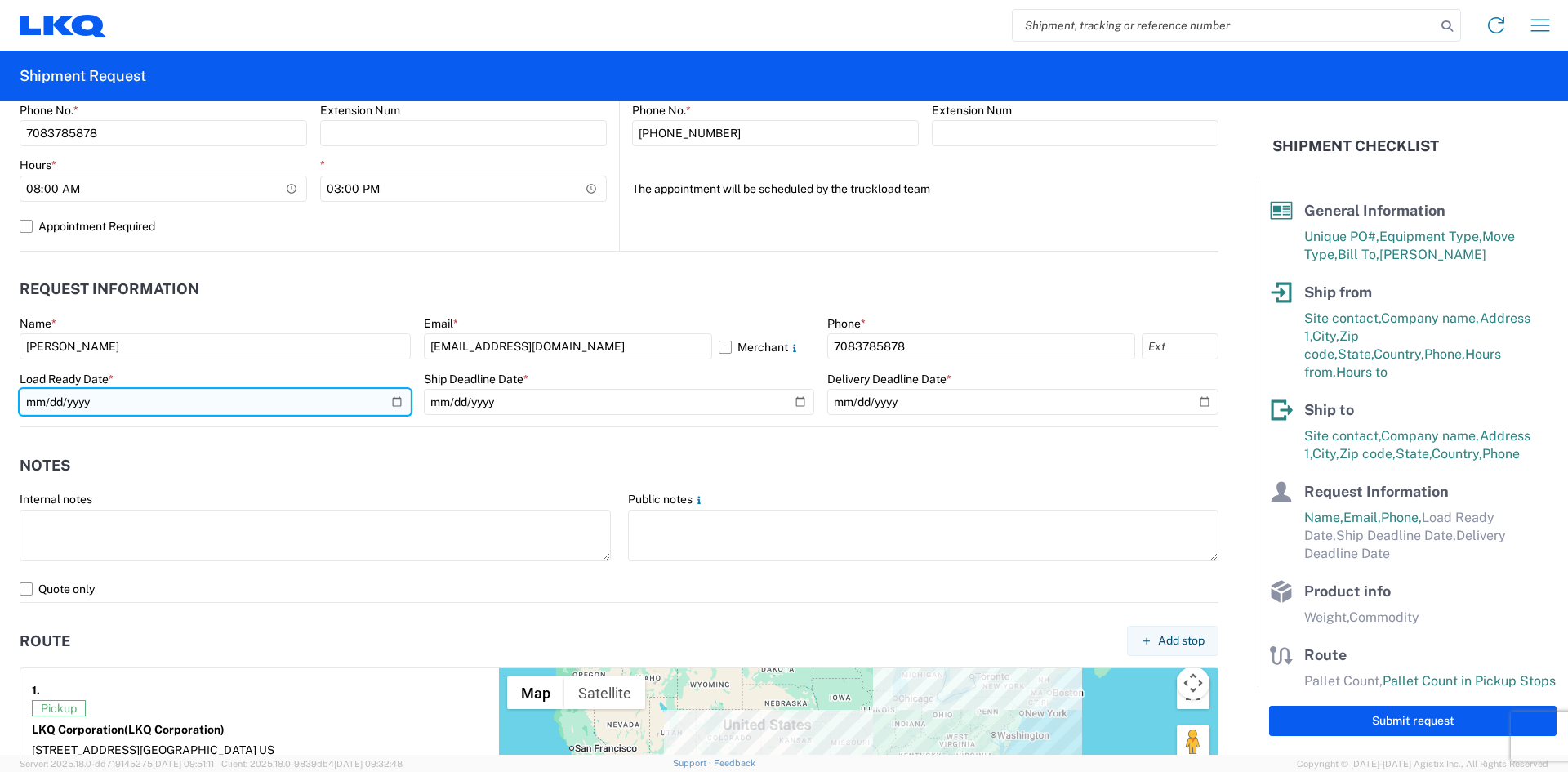
click at [77, 395] on input "date" at bounding box center [215, 401] width 392 height 26
click at [391, 399] on input "date" at bounding box center [215, 401] width 392 height 26
type input "2025-09-25"
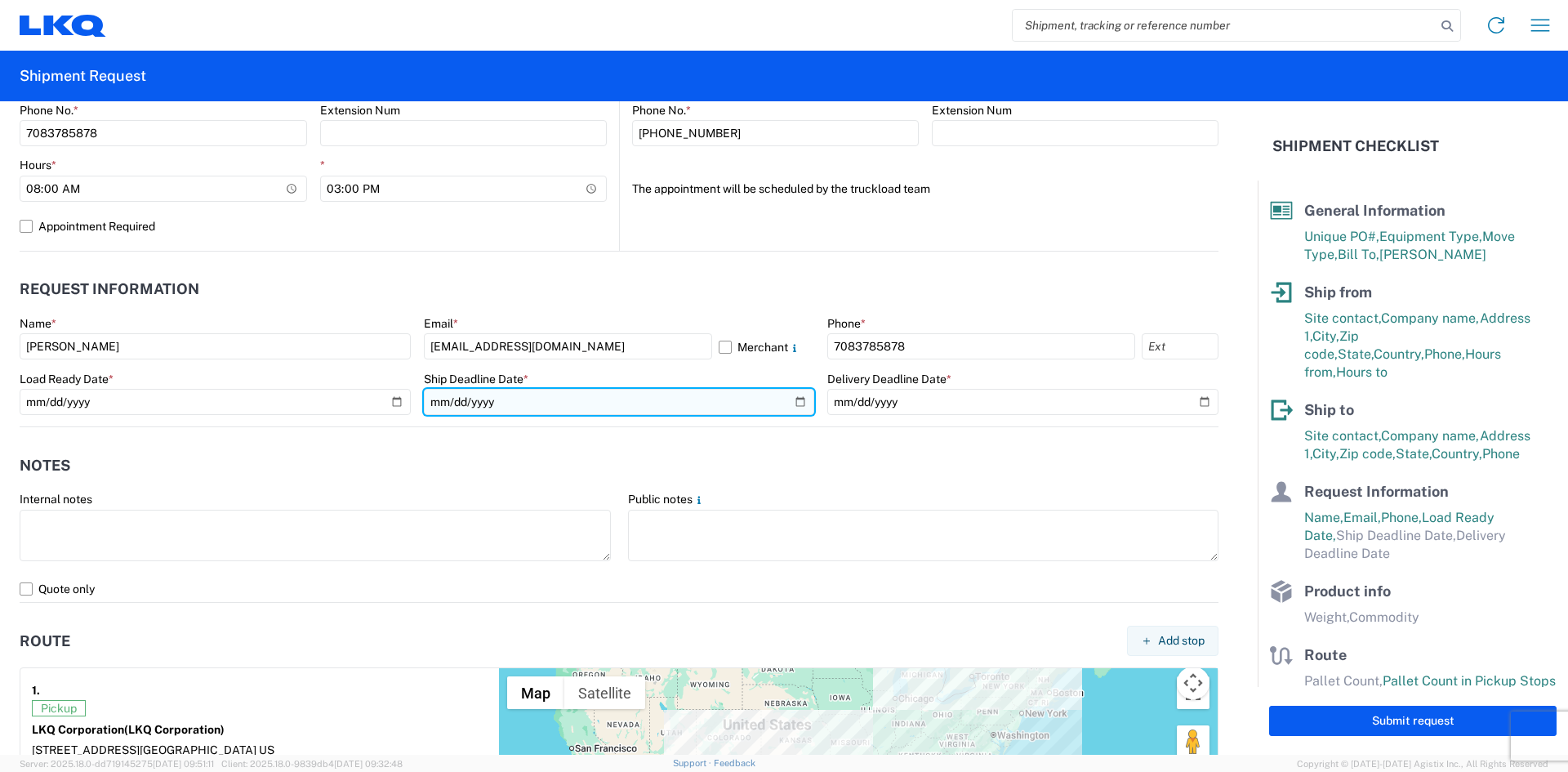
click at [788, 401] on input "date" at bounding box center [619, 401] width 392 height 26
type input "2025-09-26"
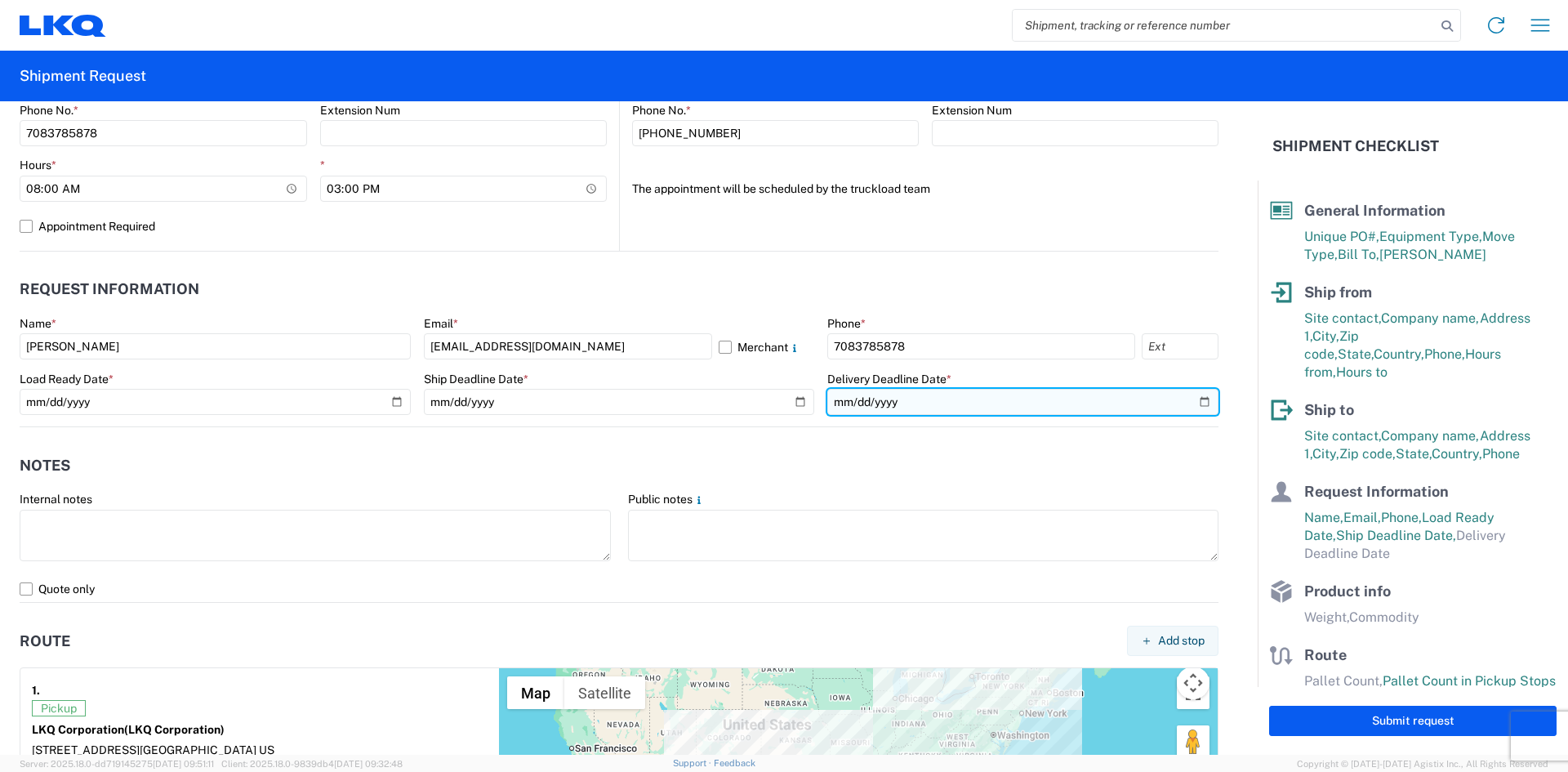
click at [1188, 401] on input "date" at bounding box center [1022, 401] width 392 height 26
type input "2025-09-29"
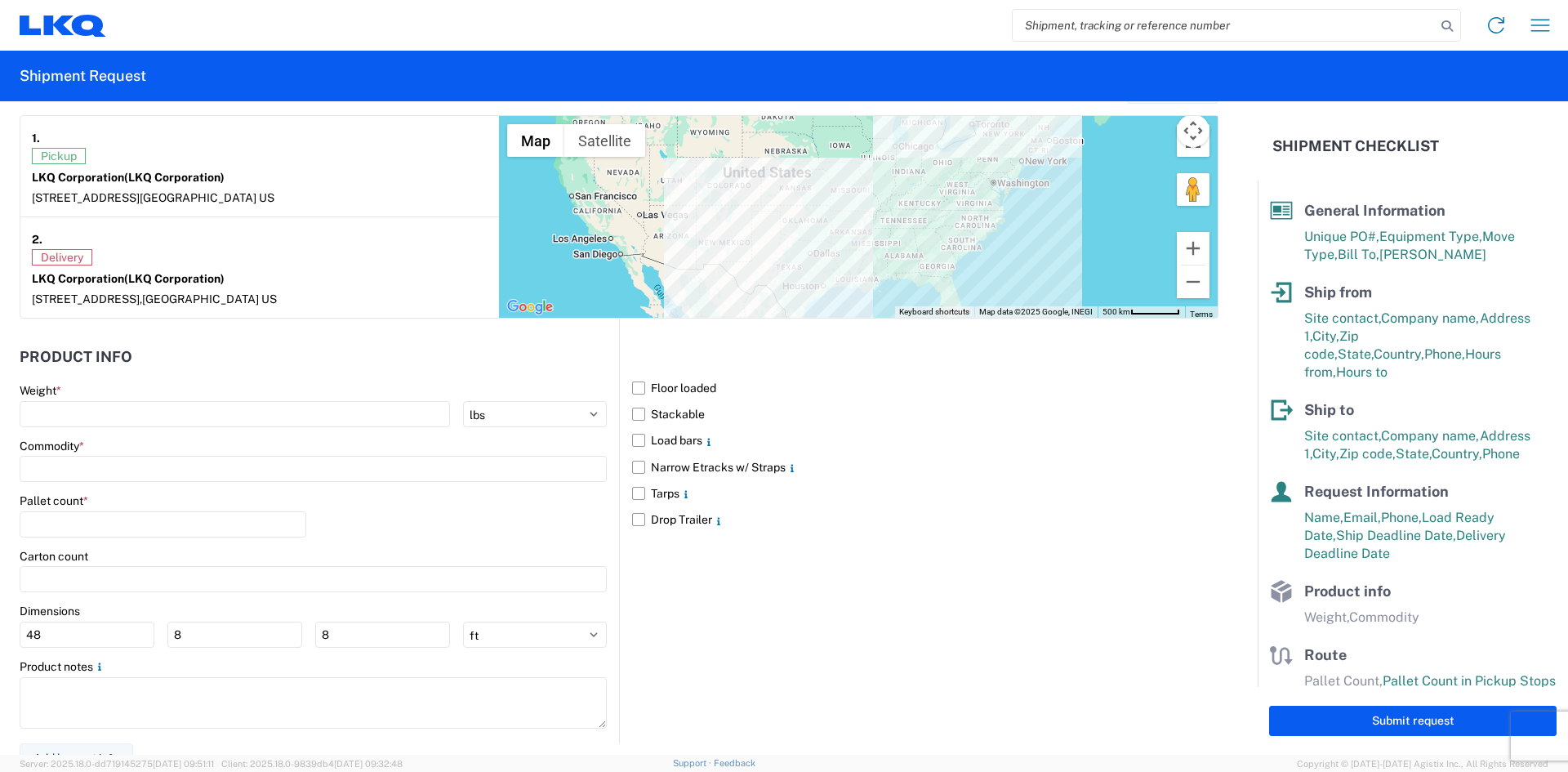
scroll to position [1306, 0]
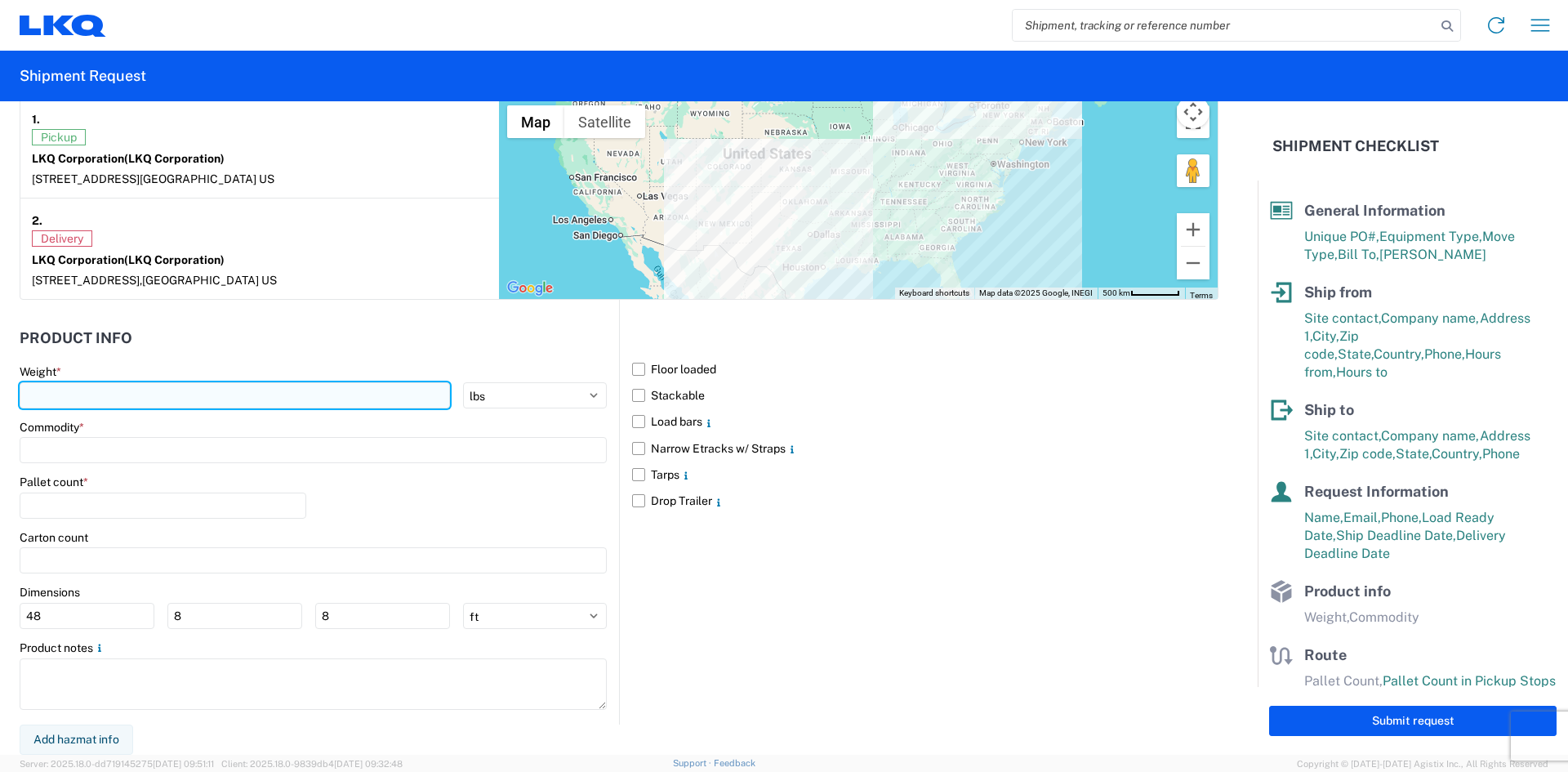
click at [45, 383] on input "number" at bounding box center [235, 395] width 431 height 26
type input "40000"
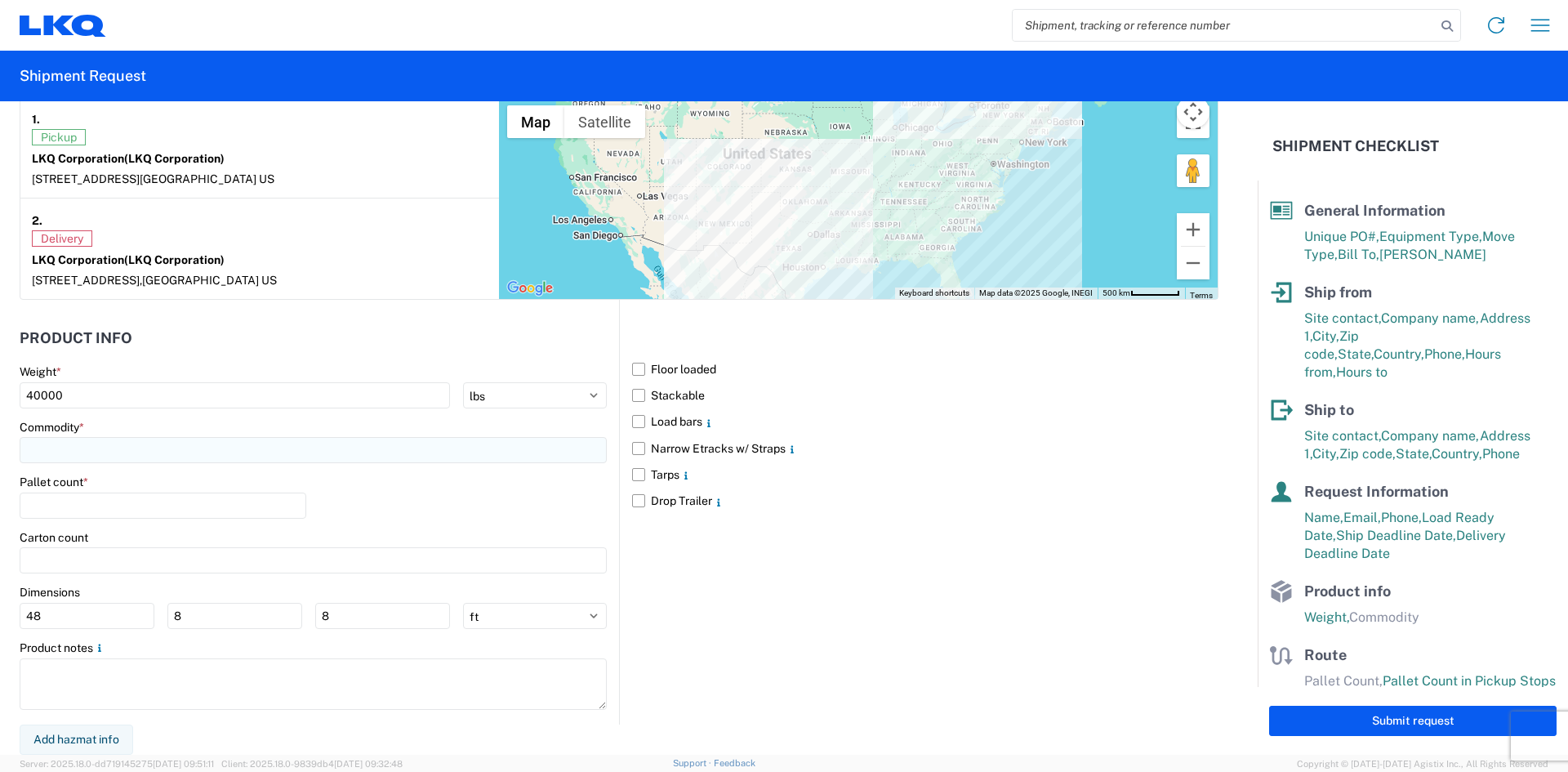
click at [41, 451] on input at bounding box center [313, 449] width 588 height 26
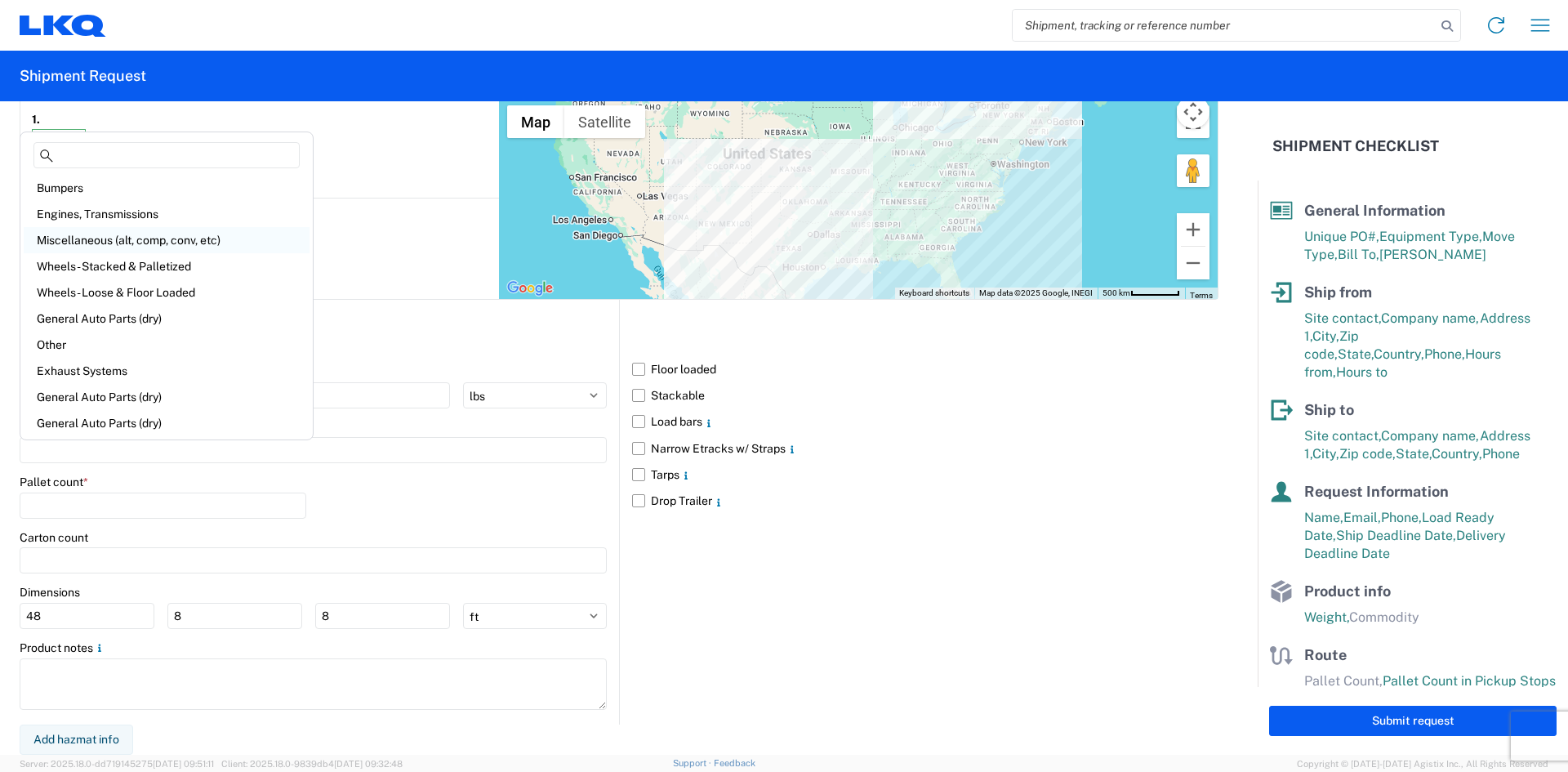
click at [144, 235] on div "Miscellaneous (alt, comp, conv, etc)" at bounding box center [166, 239] width 286 height 26
type input "Miscellaneous (alt, comp, conv, etc)"
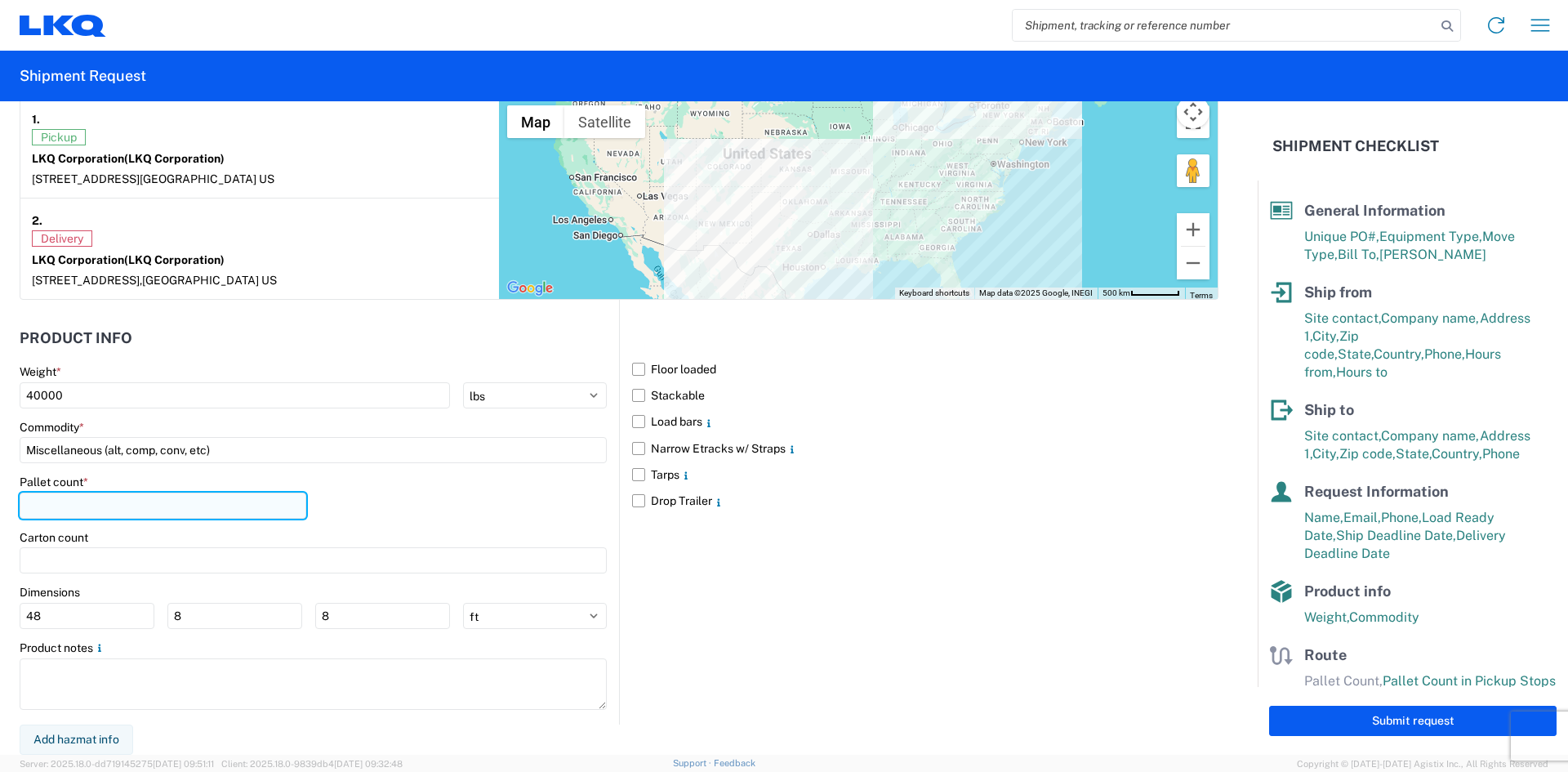
click at [105, 515] on input "number" at bounding box center [163, 505] width 287 height 26
type input "32"
click at [637, 368] on label "Floor loaded" at bounding box center [925, 369] width 587 height 26
click at [0, 0] on input "Floor loaded" at bounding box center [0, 0] width 0 height 0
drag, startPoint x: 634, startPoint y: 397, endPoint x: 630, endPoint y: 414, distance: 17.5
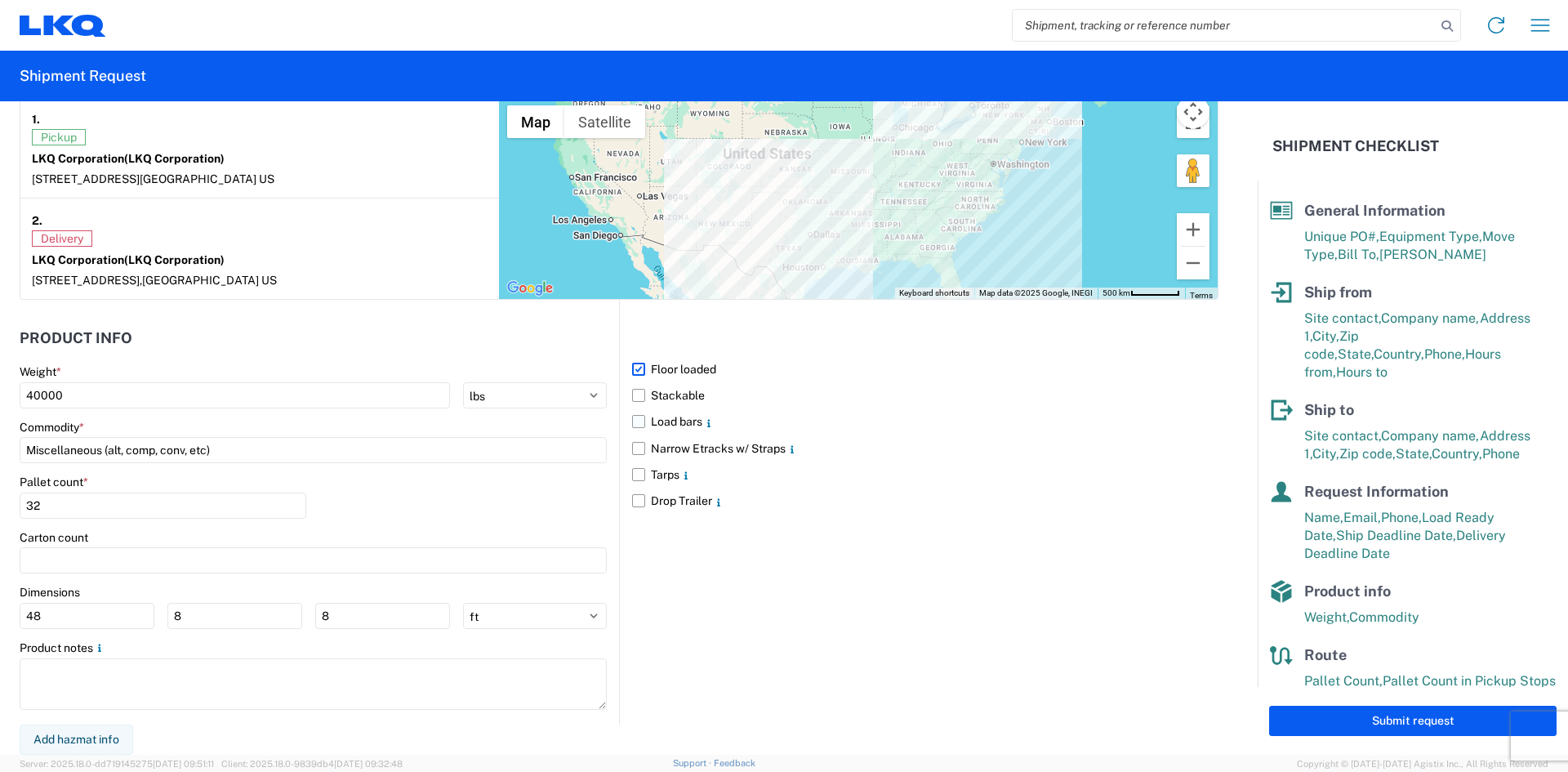
click at [634, 397] on label "Stackable" at bounding box center [925, 395] width 587 height 26
click at [0, 0] on input "Stackable" at bounding box center [0, 0] width 0 height 0
click at [632, 430] on label "Load bars" at bounding box center [925, 421] width 587 height 26
click at [0, 0] on input "Load bars" at bounding box center [0, 0] width 0 height 0
click at [1349, 715] on button "Submit request" at bounding box center [1413, 720] width 287 height 30
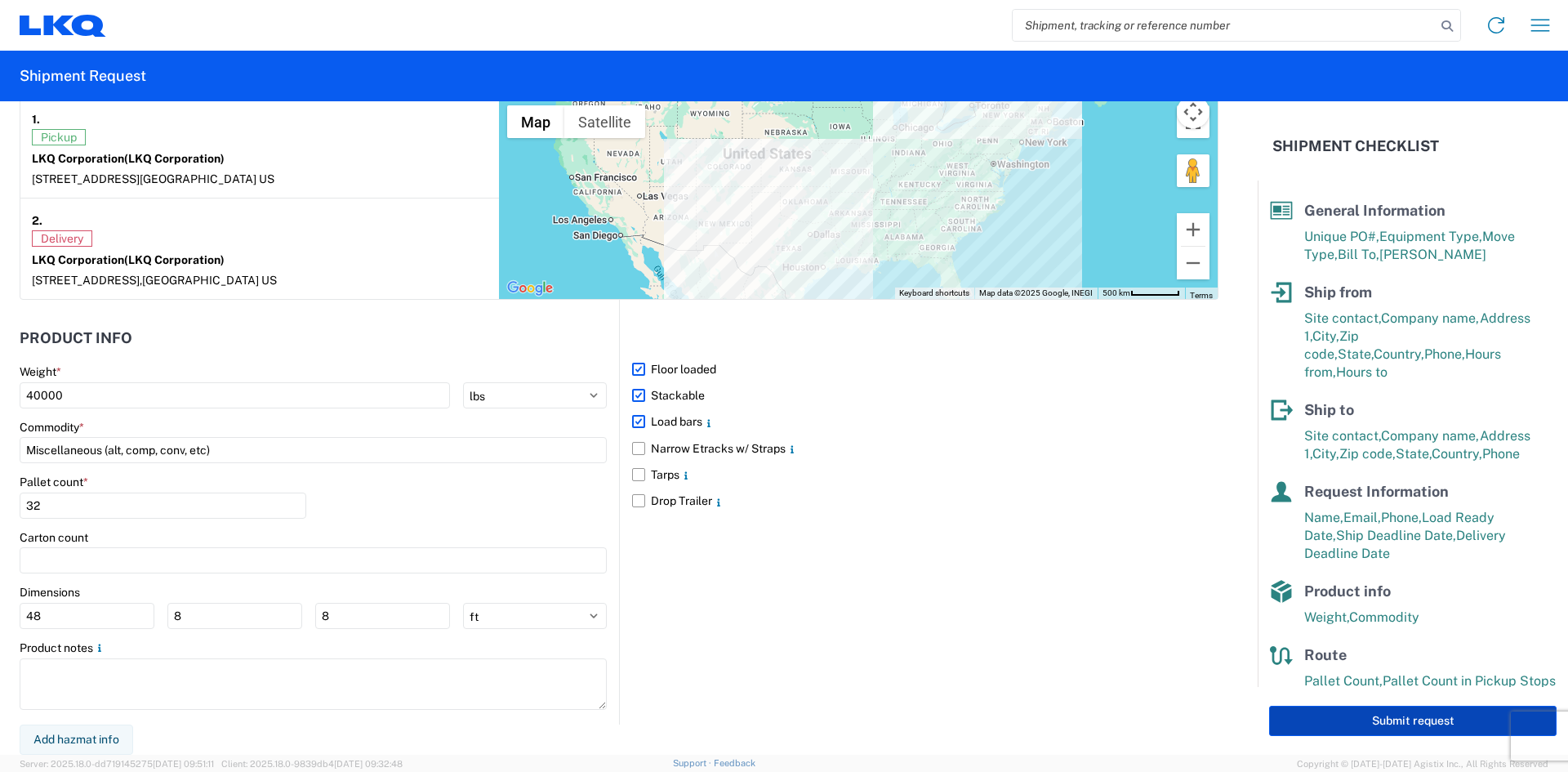
select select "US"
